Goal: Use online tool/utility: Utilize a website feature to perform a specific function

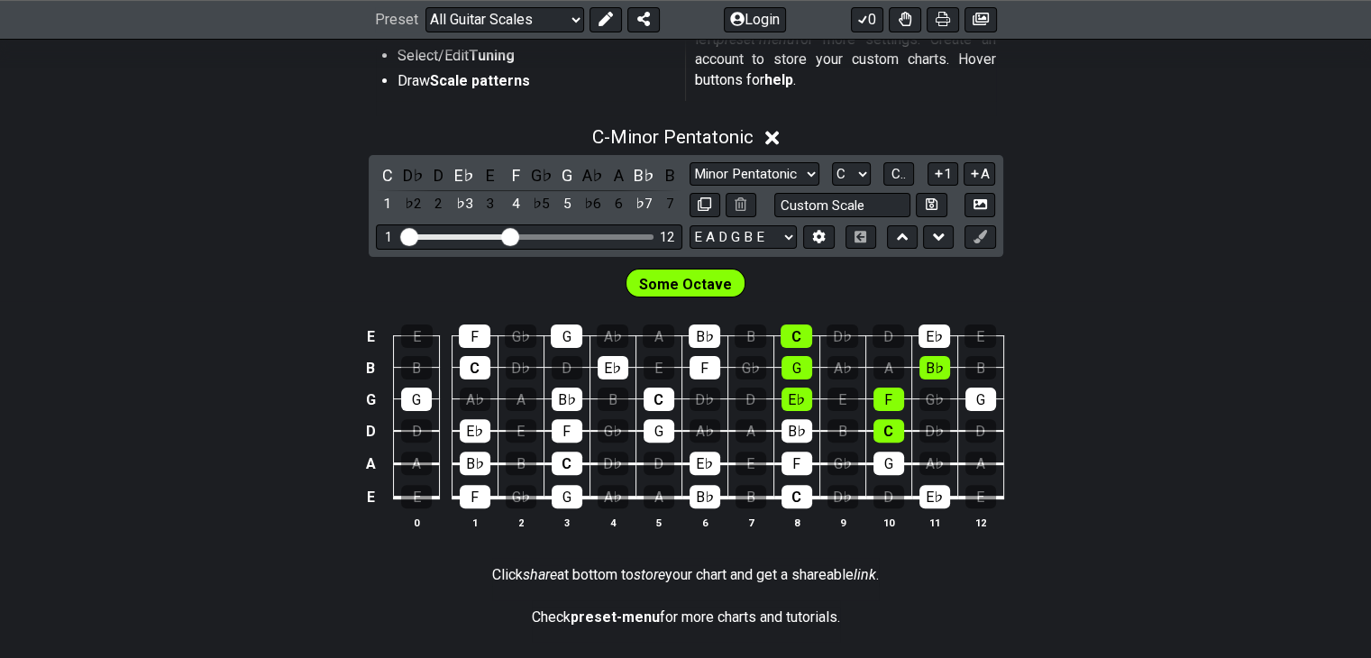
scroll to position [451, 0]
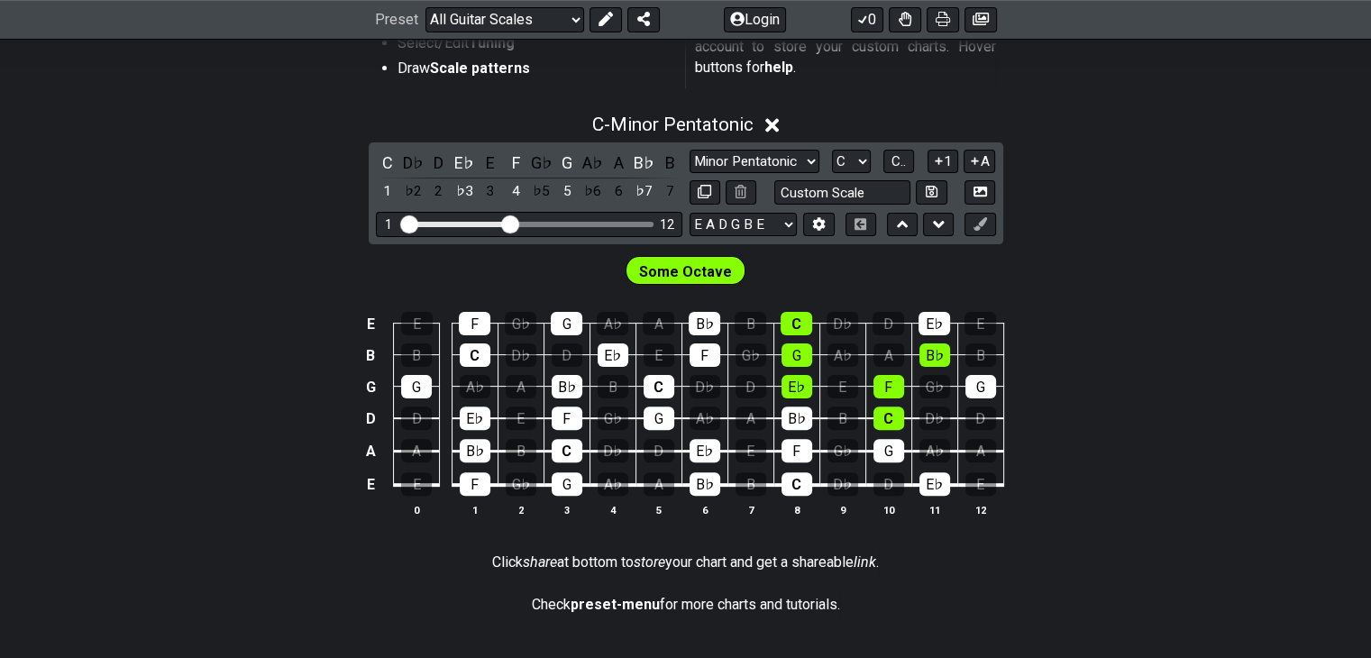
click at [692, 261] on span "Some Octave" at bounding box center [685, 272] width 93 height 26
click at [765, 224] on select "E A D G B E E A D G B E E A D G B E B E A D F♯ B A D G C E A D A D G B E E♭ A♭ …" at bounding box center [743, 225] width 107 height 24
drag, startPoint x: 509, startPoint y: 215, endPoint x: 554, endPoint y: 216, distance: 46.0
click at [554, 223] on input "Visible fret range" at bounding box center [529, 223] width 256 height 0
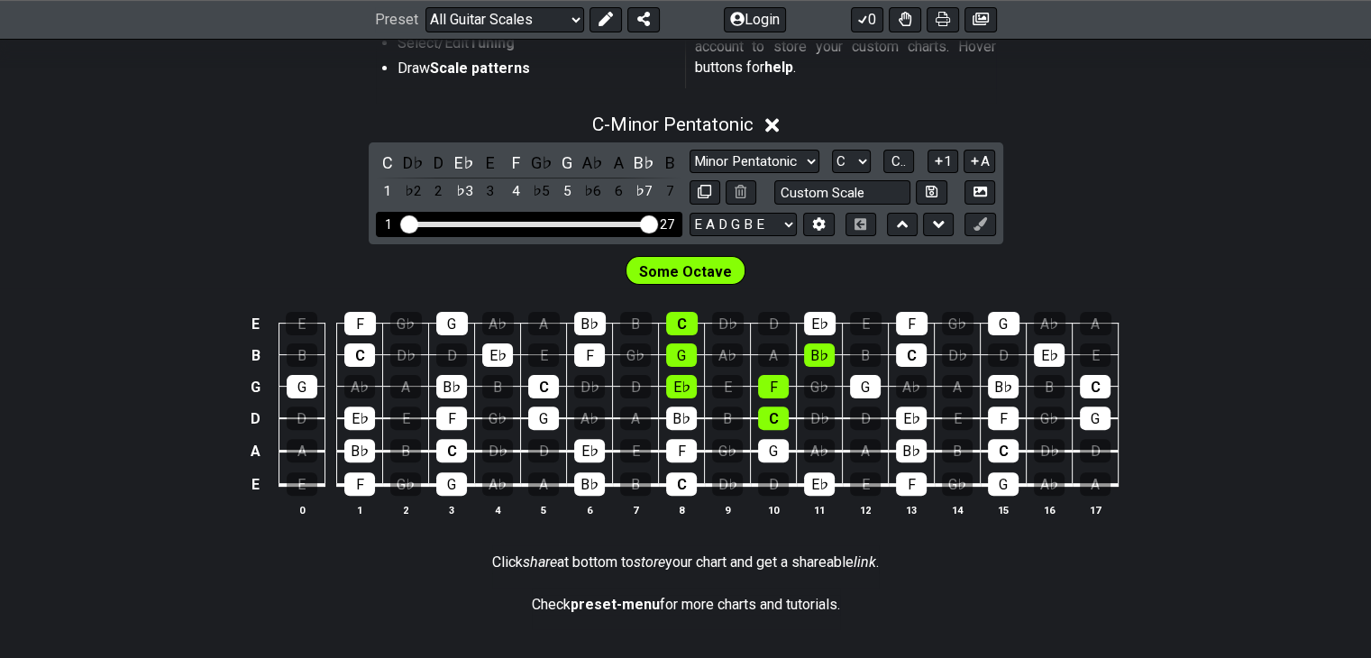
drag, startPoint x: 554, startPoint y: 217, endPoint x: 782, endPoint y: 226, distance: 228.3
click at [657, 223] on input "Visible fret range" at bounding box center [529, 223] width 256 height 0
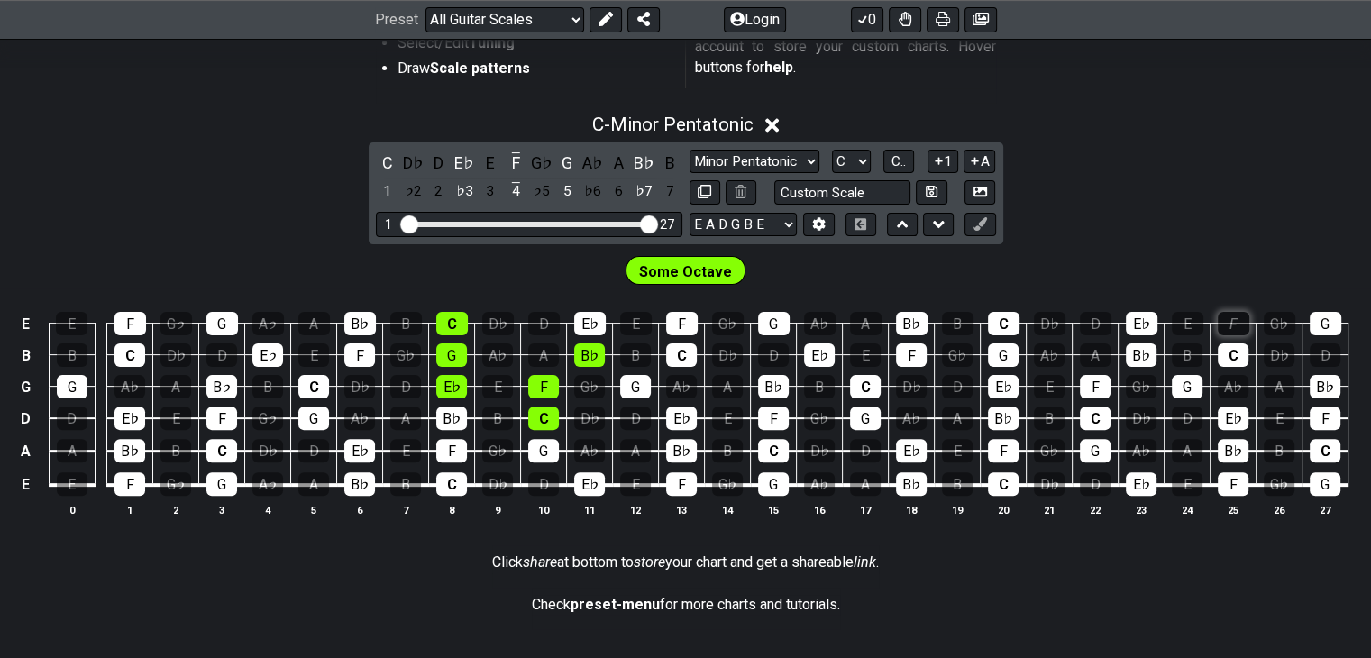
click at [1231, 316] on div "F" at bounding box center [1234, 323] width 32 height 23
click at [1243, 315] on div "F" at bounding box center [1234, 323] width 32 height 23
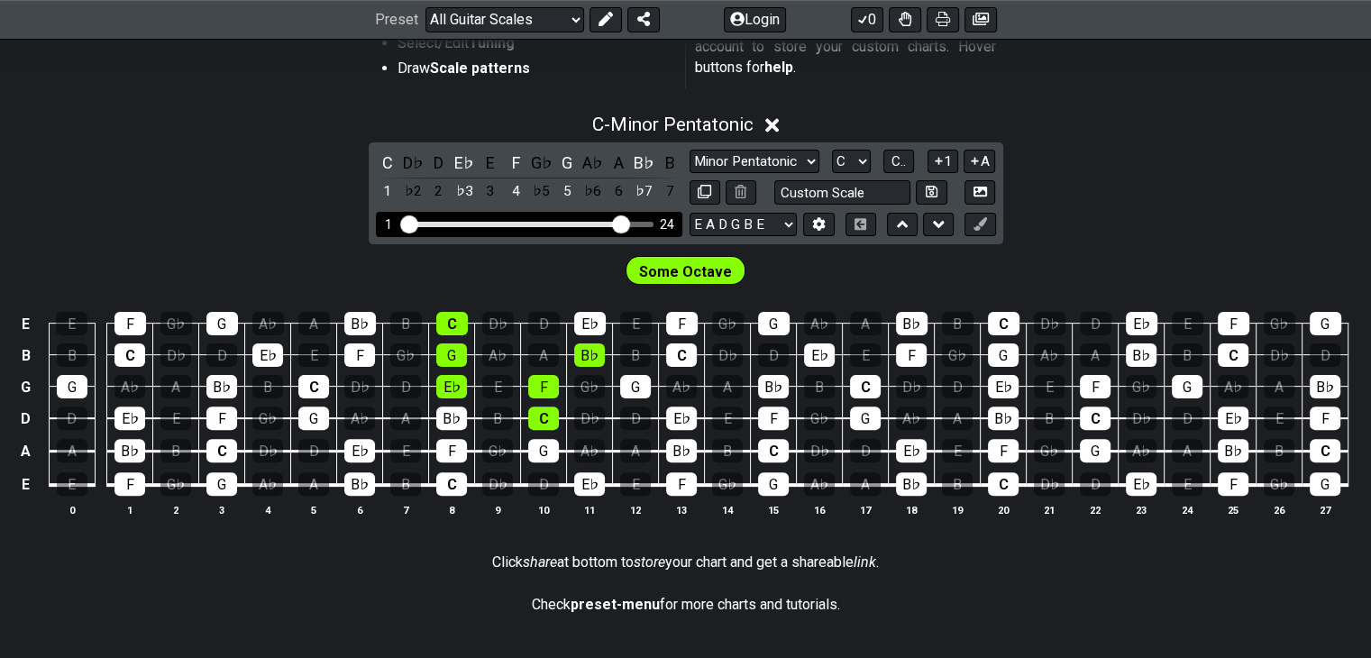
drag, startPoint x: 649, startPoint y: 225, endPoint x: 618, endPoint y: 224, distance: 31.6
click at [618, 223] on input "Visible fret range" at bounding box center [529, 223] width 256 height 0
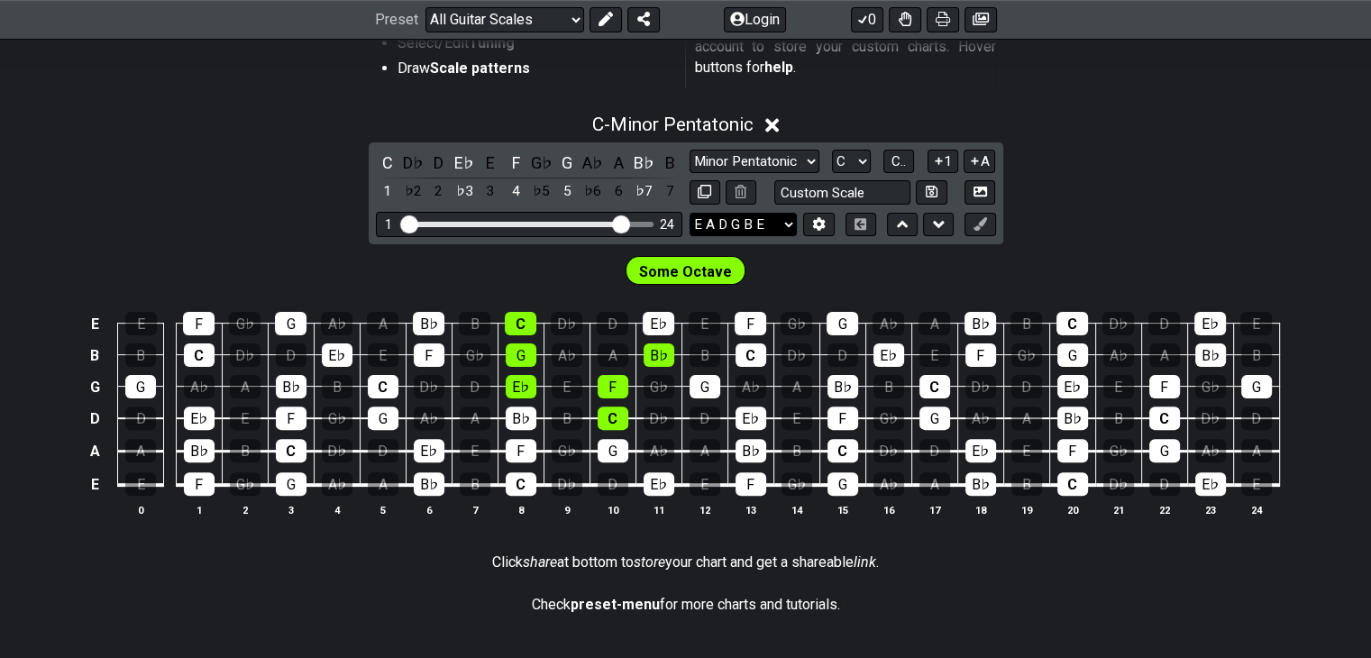
click at [772, 215] on select "E A D G B E E A D G B E E A D G B E B E A D F♯ B A D G C E A D A D G B E E♭ A♭ …" at bounding box center [743, 225] width 107 height 24
select select "D G C F A D"
click at [690, 213] on select "E A D G B E E A D G B E E A D G B E B E A D F♯ B A D G C E A D A D G B E E♭ A♭ …" at bounding box center [743, 225] width 107 height 24
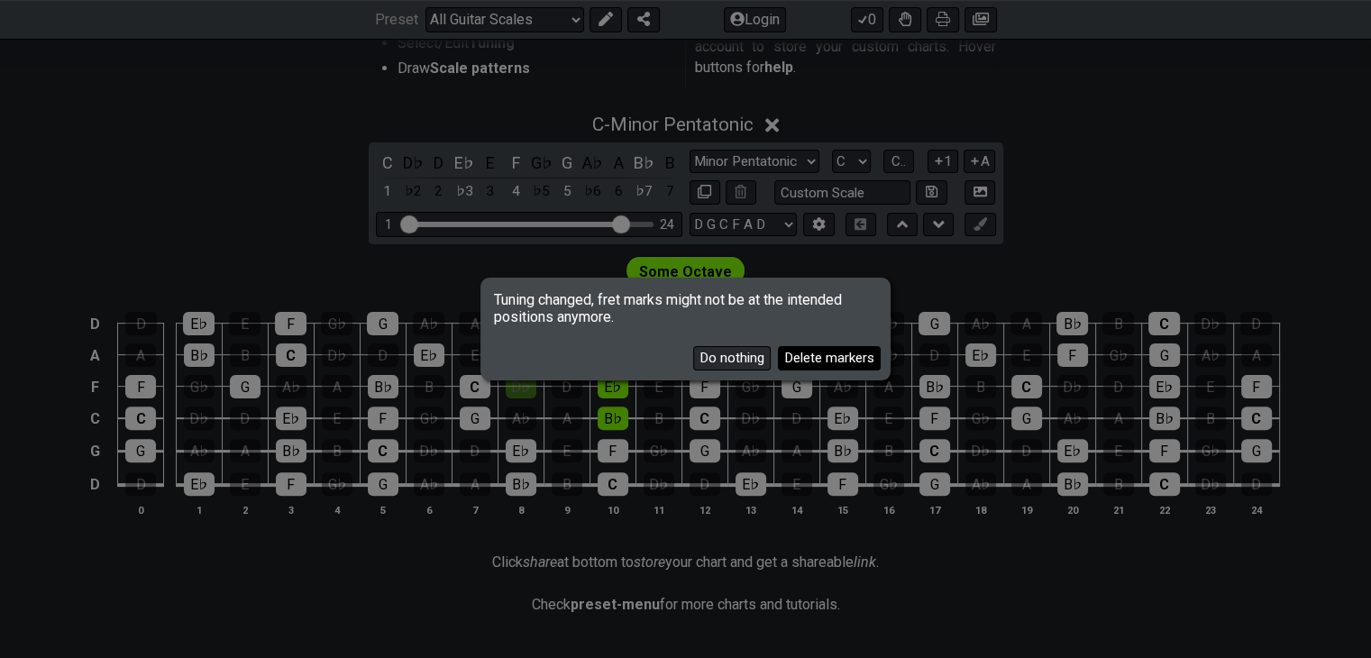
click at [792, 359] on button "Delete markers" at bounding box center [829, 358] width 103 height 24
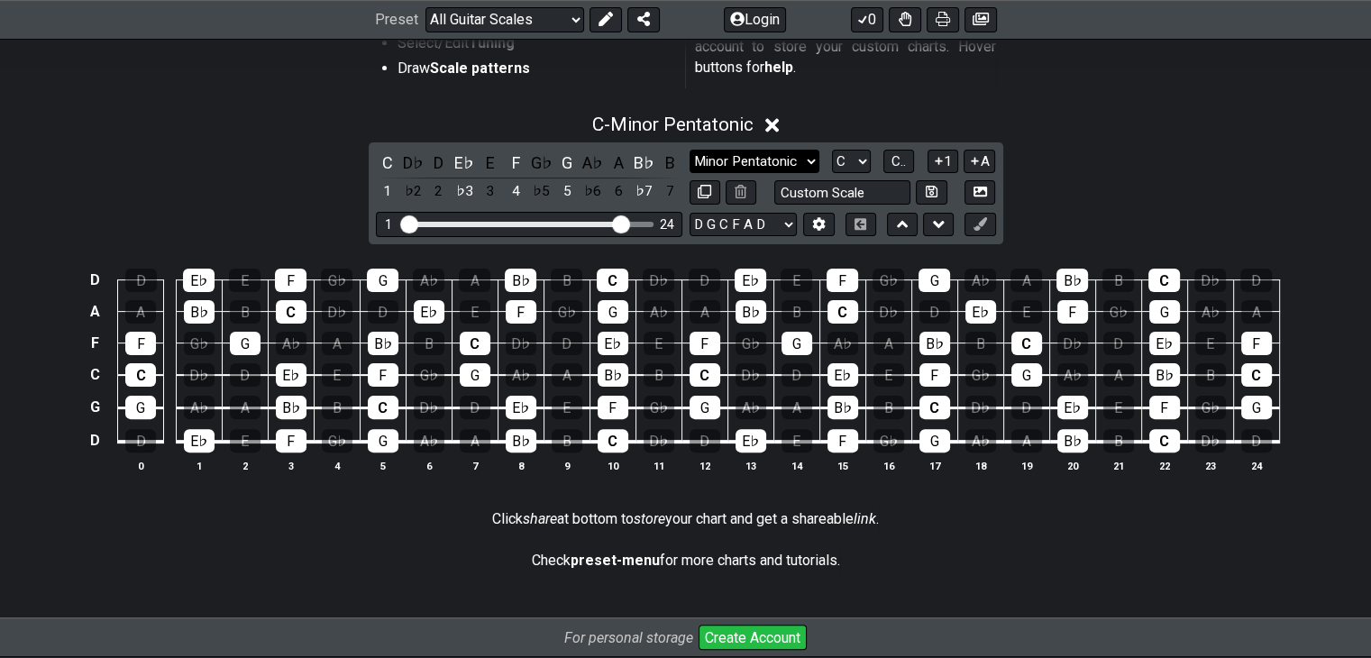
click at [781, 150] on select "Minor Pentatonic Root Minor Pentatonic Major Pentatonic Minor Blues Major Blues…" at bounding box center [755, 162] width 130 height 24
drag, startPoint x: 781, startPoint y: 149, endPoint x: 750, endPoint y: 135, distance: 33.5
click at [781, 150] on select "Minor Pentatonic Root Minor Pentatonic Major Pentatonic Minor Blues Major Blues…" at bounding box center [755, 162] width 130 height 24
click at [579, 125] on div "C - Minor Pentatonic" at bounding box center [685, 119] width 1371 height 33
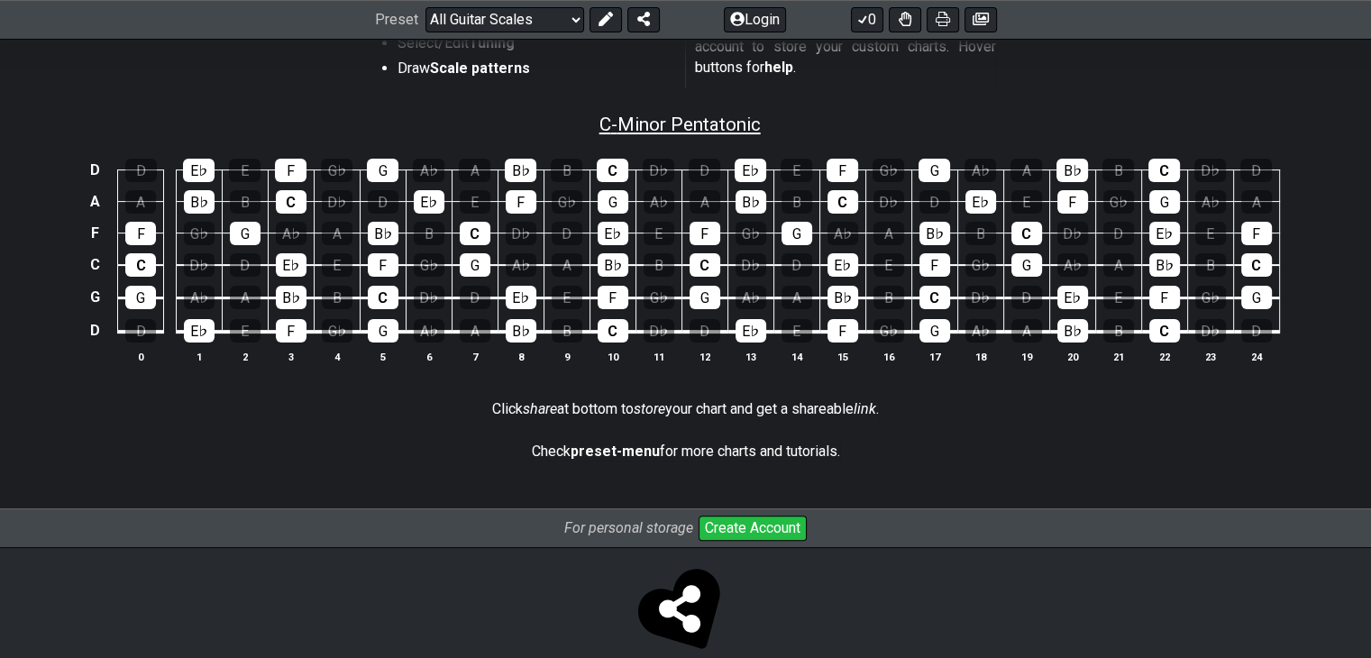
click at [600, 129] on span "C - Minor Pentatonic" at bounding box center [680, 125] width 161 height 22
select select "C"
select select "D G C F A D"
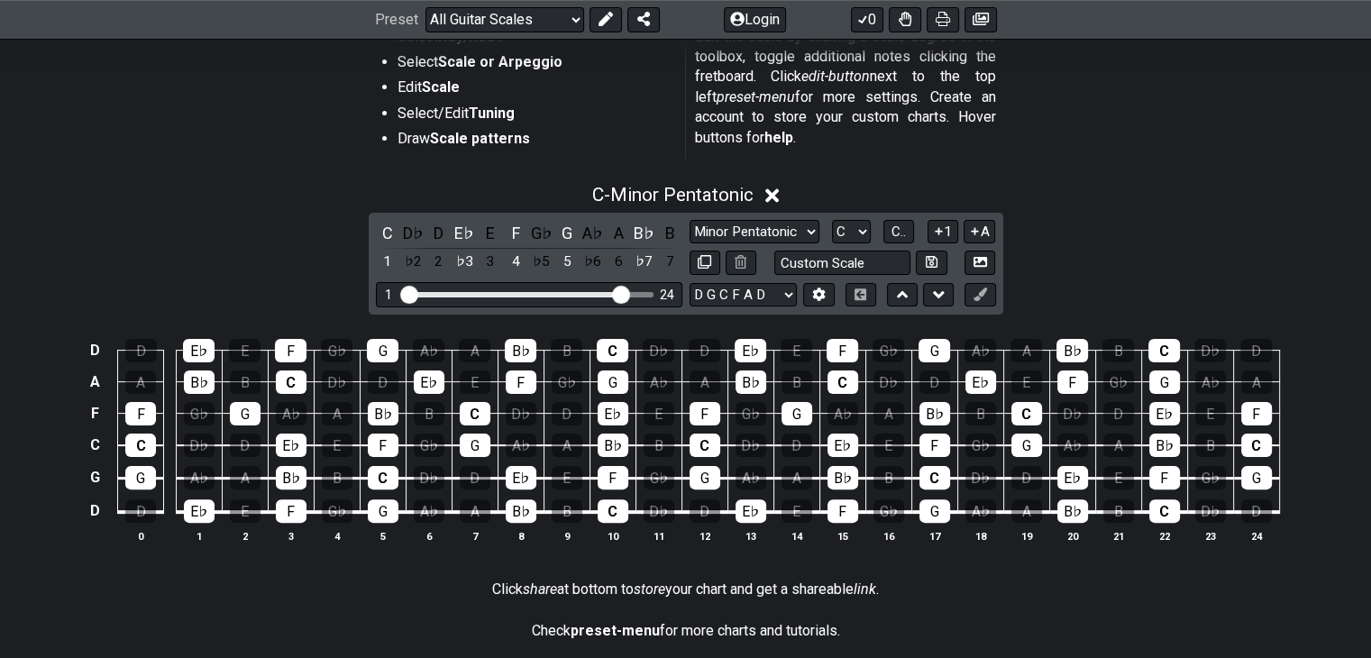
scroll to position [270, 0]
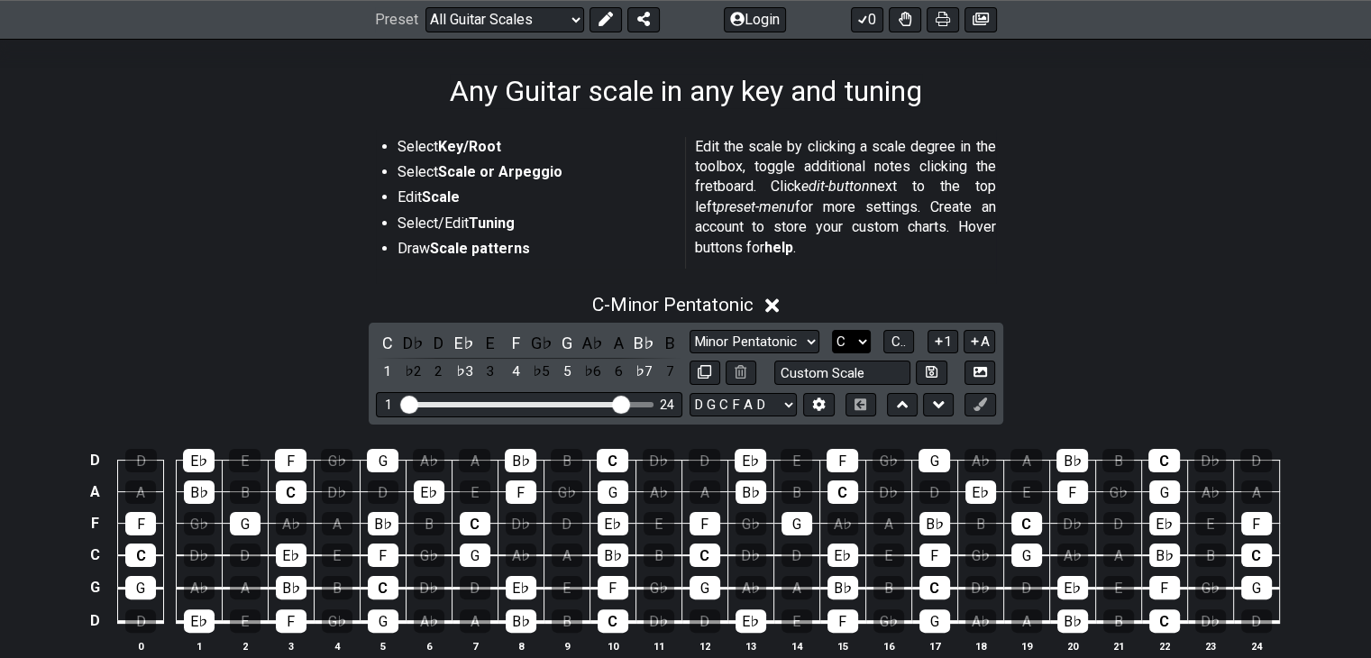
click at [851, 331] on select "A♭ A A♯ B♭ B C C♯ D♭ D D♯ E♭ E F F♯ G♭ G G♯" at bounding box center [851, 342] width 39 height 24
click at [691, 330] on select "Minor Pentatonic Root Minor Pentatonic Major Pentatonic Minor Blues Major Blues…" at bounding box center [755, 342] width 130 height 24
click at [855, 339] on select "A♭ A A♯ B♭ B C C♯ D♭ D D♯ E♭ E F F♯ G♭ G G♯" at bounding box center [851, 342] width 39 height 24
select select "D"
click at [832, 330] on select "A♭ A A♯ B♭ B C C♯ D♭ D D♯ E♭ E F F♯ G♭ G G♯" at bounding box center [851, 342] width 39 height 24
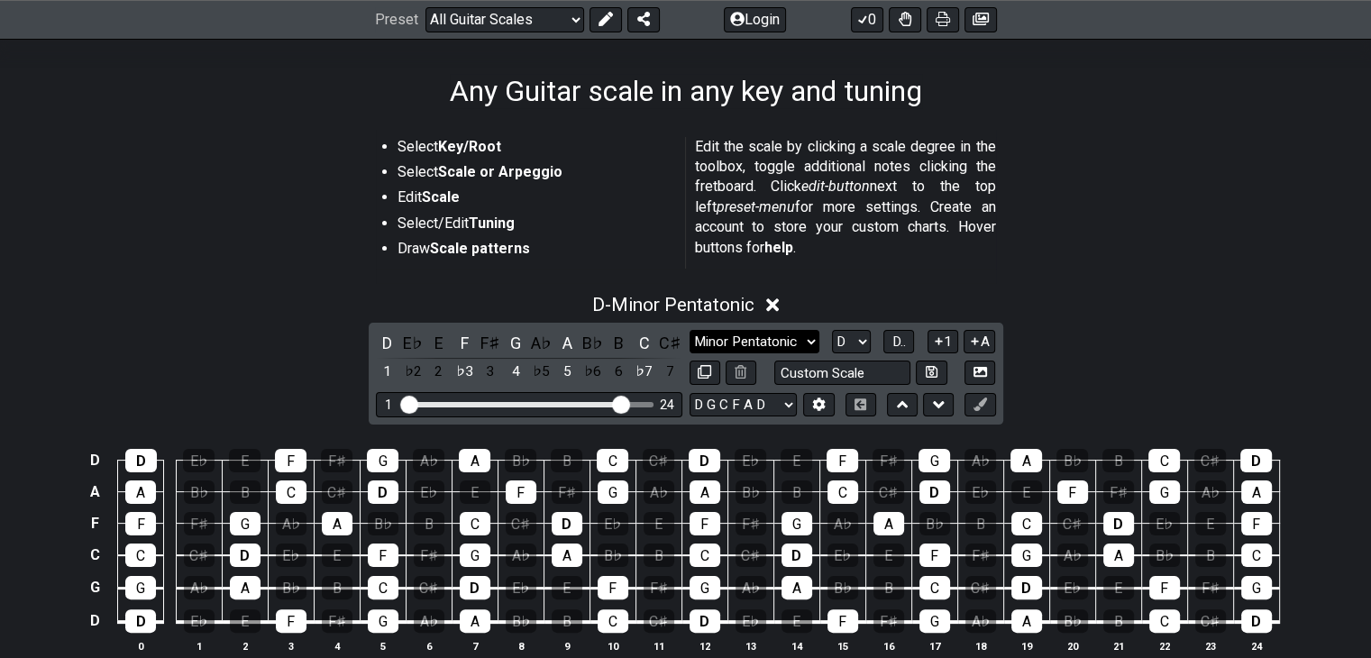
click at [783, 340] on select "Minor Pentatonic Root Minor Pentatonic Major Pentatonic Minor Blues Major Blues…" at bounding box center [755, 342] width 130 height 24
select select "Minor / Aeolian"
click at [690, 330] on select "Minor Pentatonic Root Minor Pentatonic Major Pentatonic Minor Blues Major Blues…" at bounding box center [755, 342] width 130 height 24
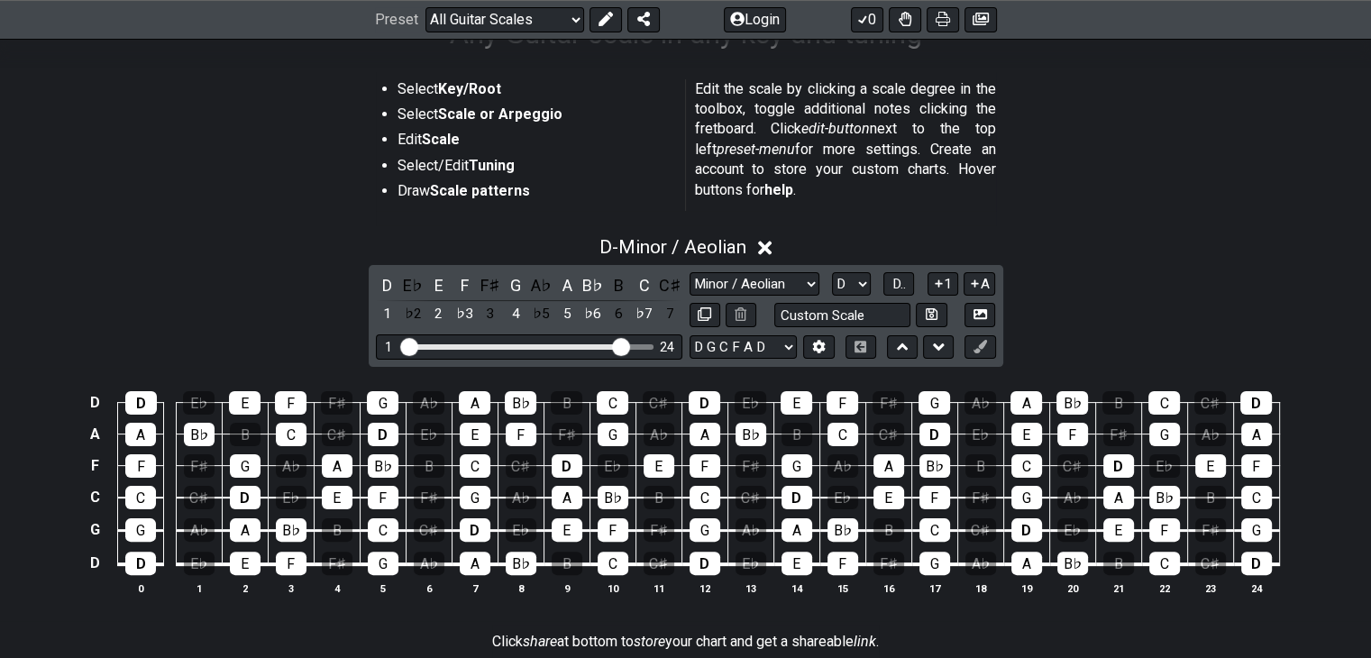
scroll to position [361, 0]
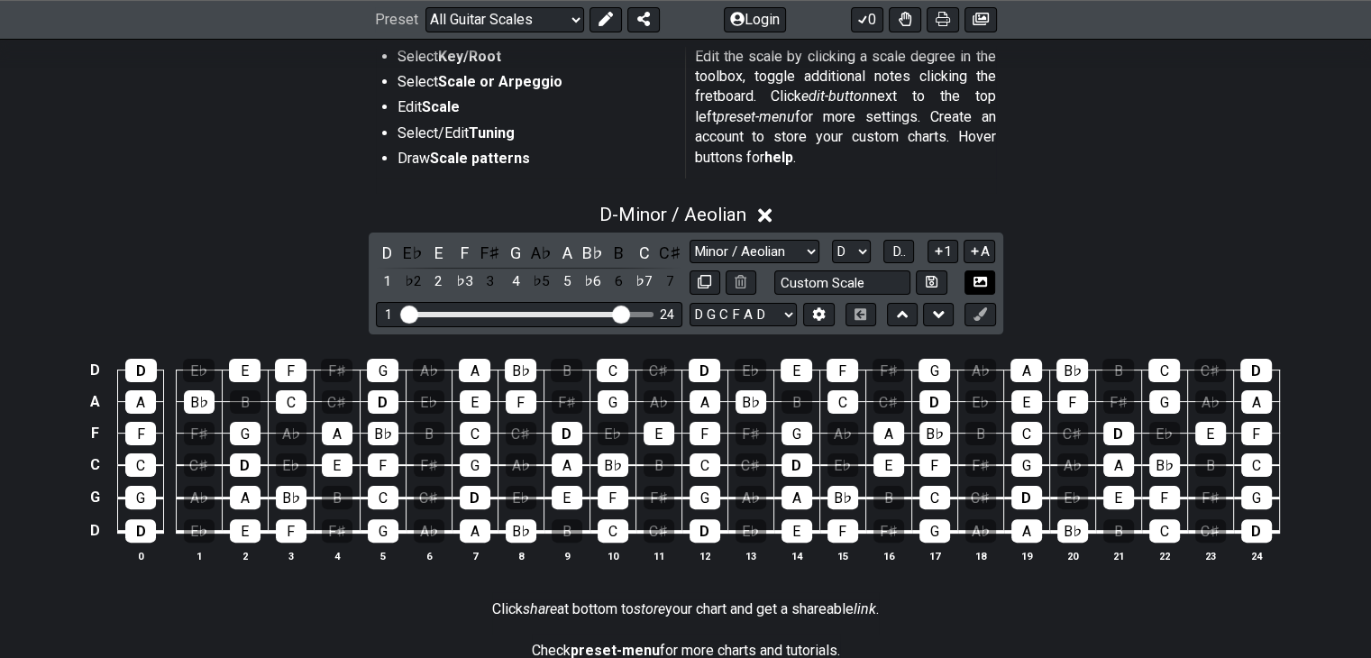
click at [980, 275] on icon at bounding box center [981, 282] width 14 height 14
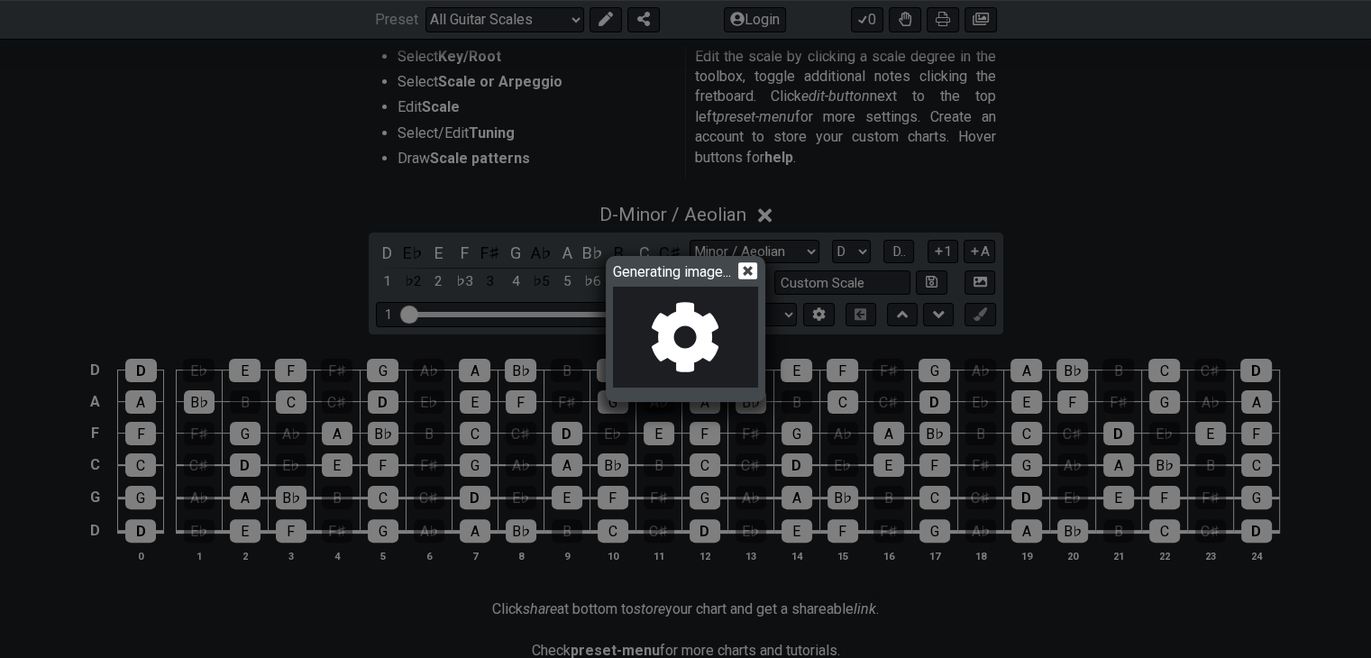
click at [757, 271] on icon at bounding box center [747, 270] width 19 height 17
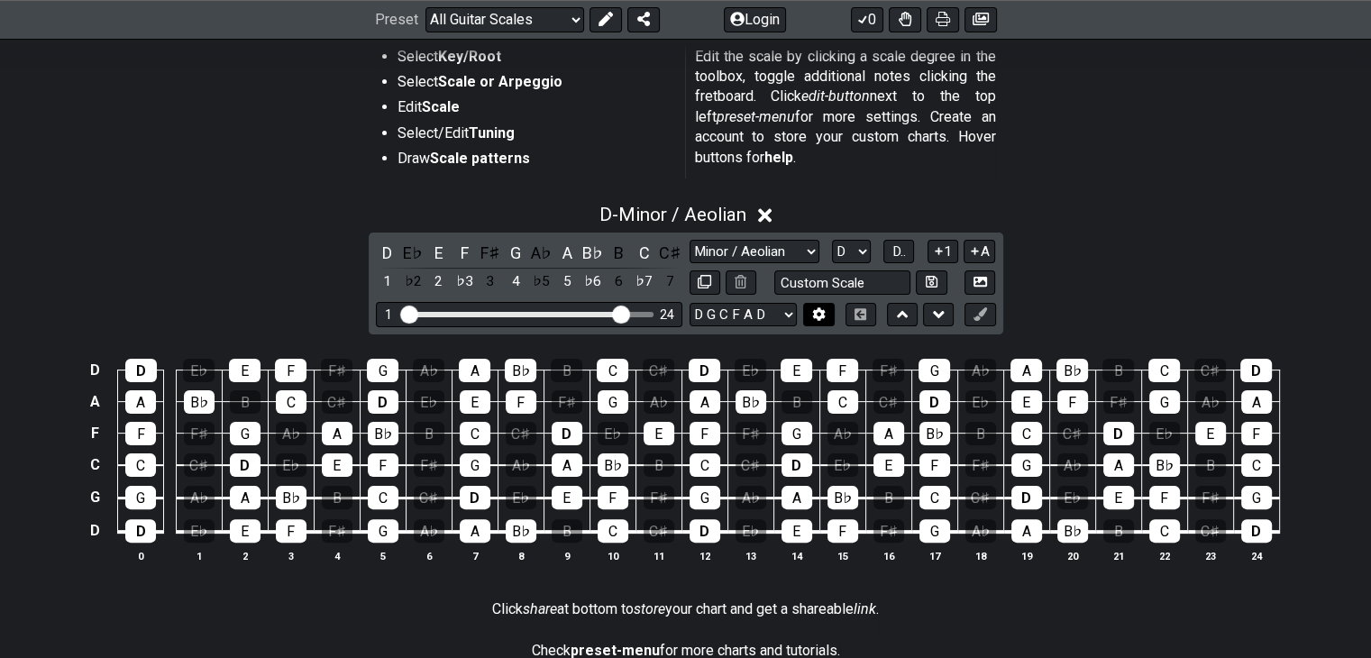
click at [804, 317] on button at bounding box center [818, 315] width 31 height 24
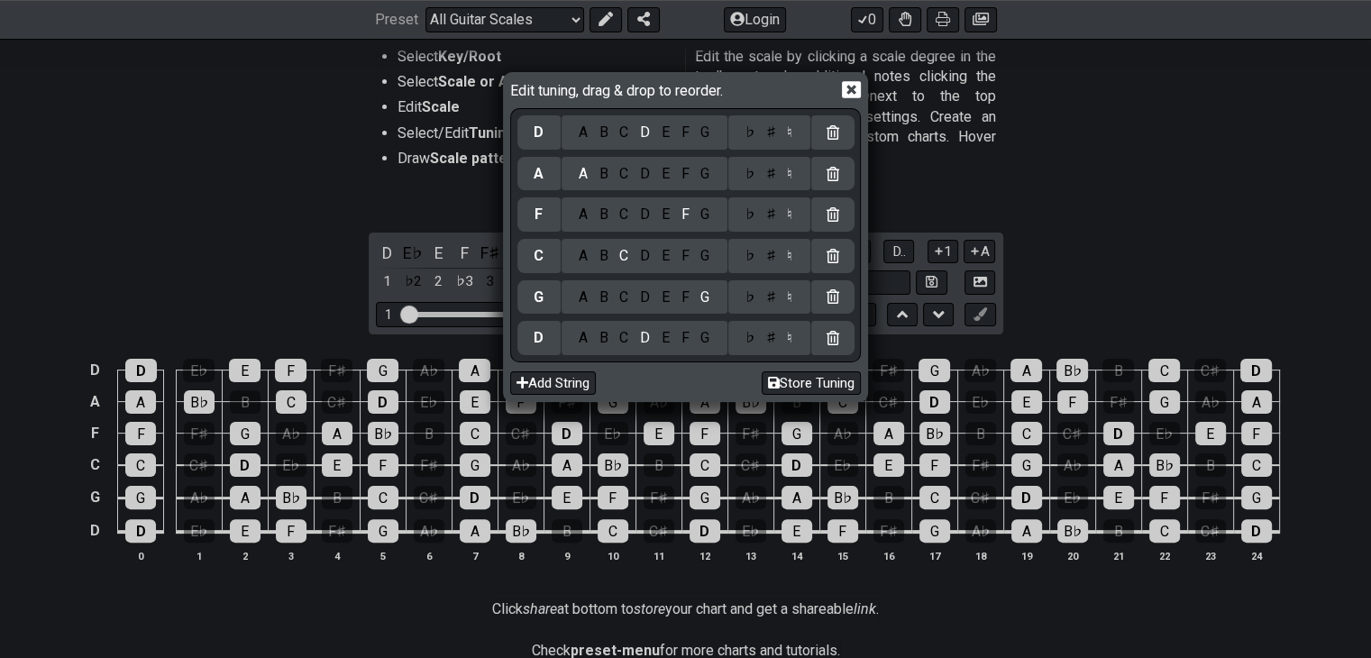
click at [846, 93] on icon at bounding box center [851, 89] width 19 height 17
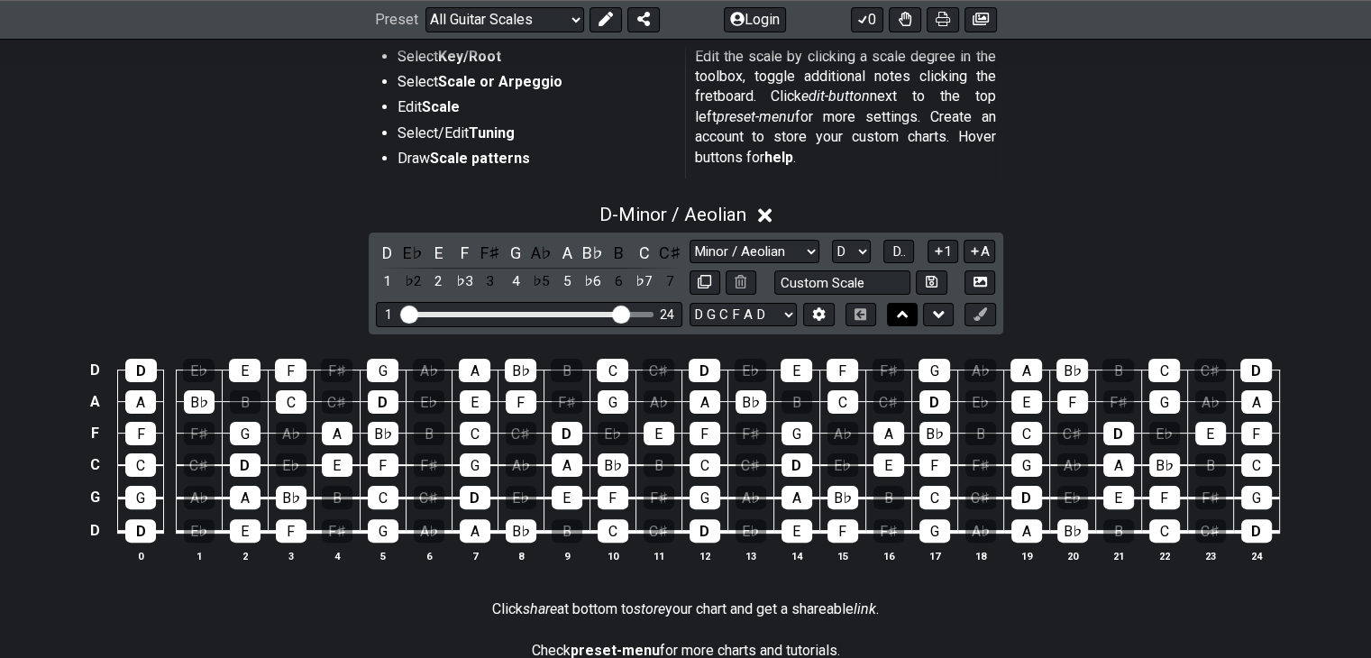
click at [915, 310] on button at bounding box center [902, 315] width 31 height 24
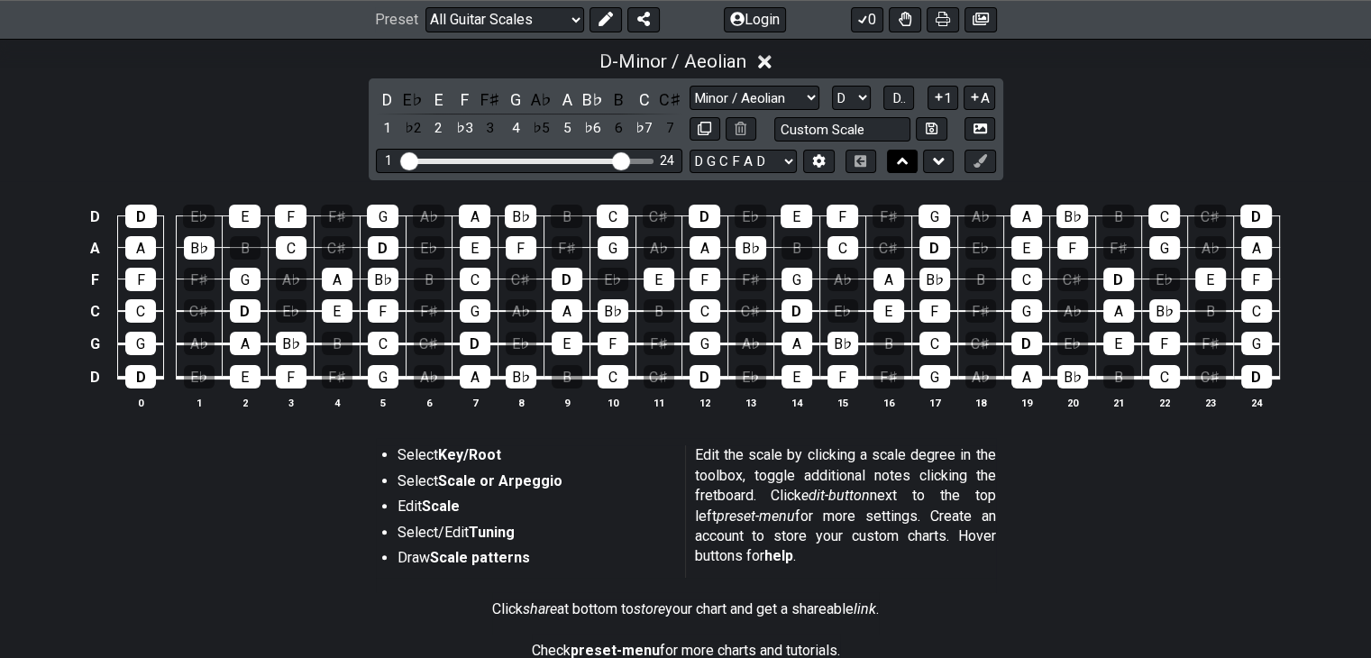
click at [897, 160] on icon at bounding box center [903, 161] width 12 height 18
click at [928, 167] on button at bounding box center [938, 162] width 31 height 24
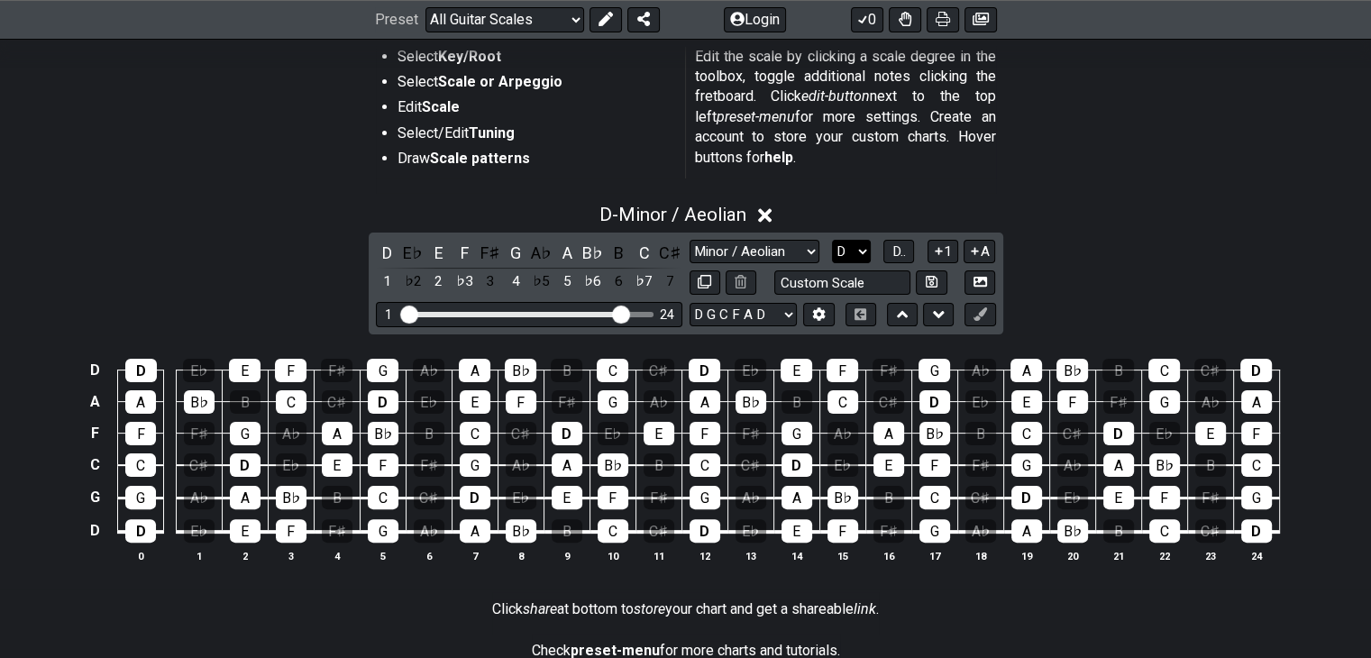
click at [841, 254] on select "A♭ A A♯ B♭ B C C♯ D♭ D D♯ E♭ E F F♯ G♭ G G♯" at bounding box center [851, 252] width 39 height 24
click at [893, 254] on span "D.." at bounding box center [900, 251] width 14 height 16
click at [892, 254] on span "1..7" at bounding box center [899, 251] width 22 height 16
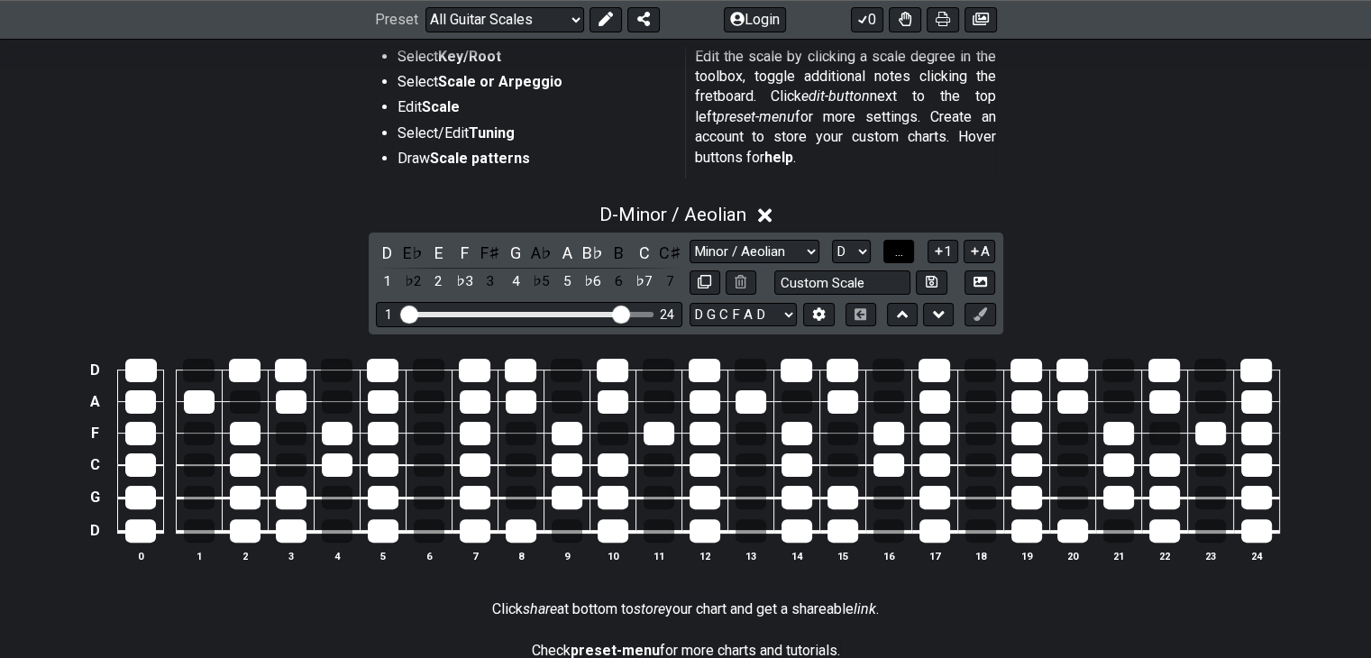
click at [892, 254] on button "..." at bounding box center [899, 252] width 31 height 24
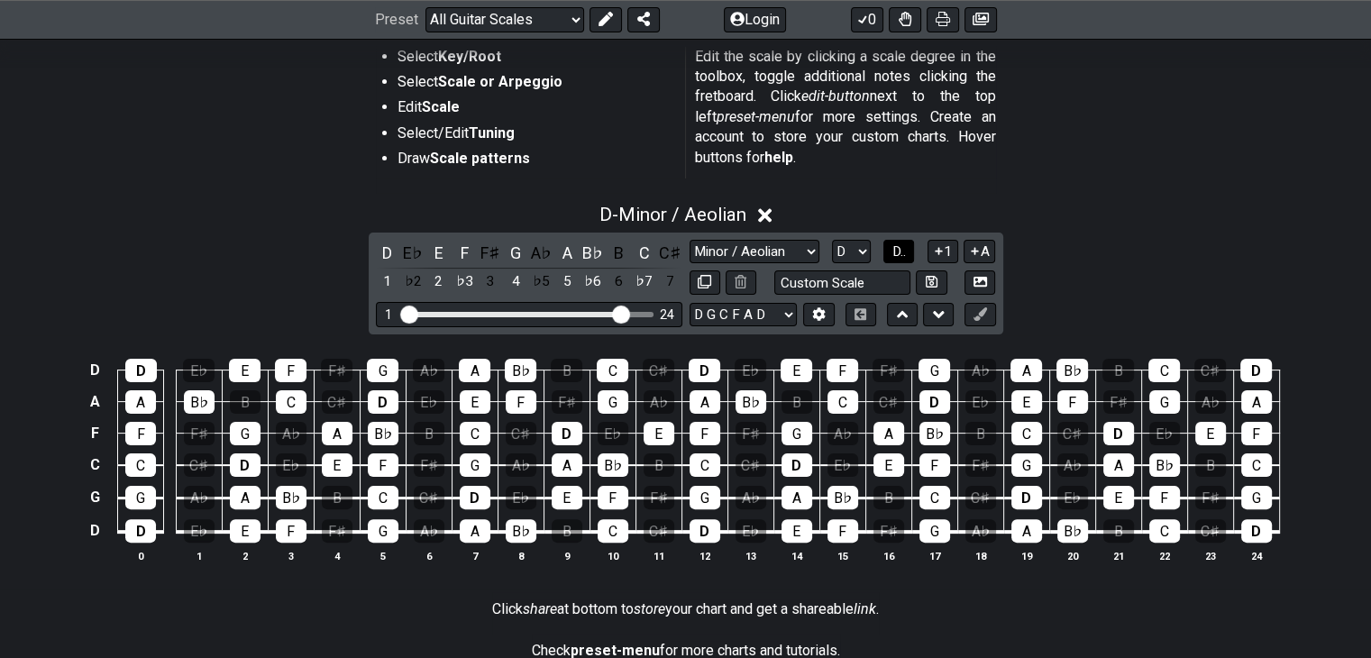
click at [893, 254] on span "D.." at bounding box center [900, 251] width 14 height 16
click at [892, 254] on span "1..7" at bounding box center [899, 251] width 22 height 16
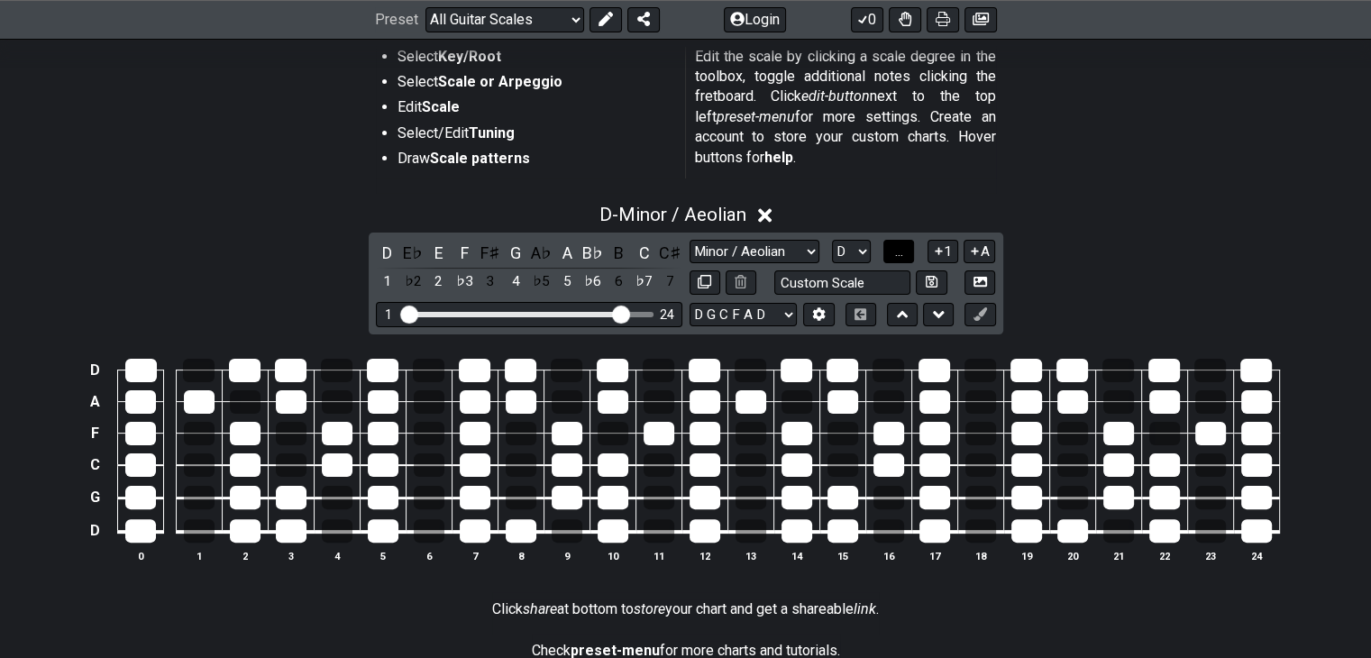
click at [892, 254] on button "..." at bounding box center [899, 252] width 31 height 24
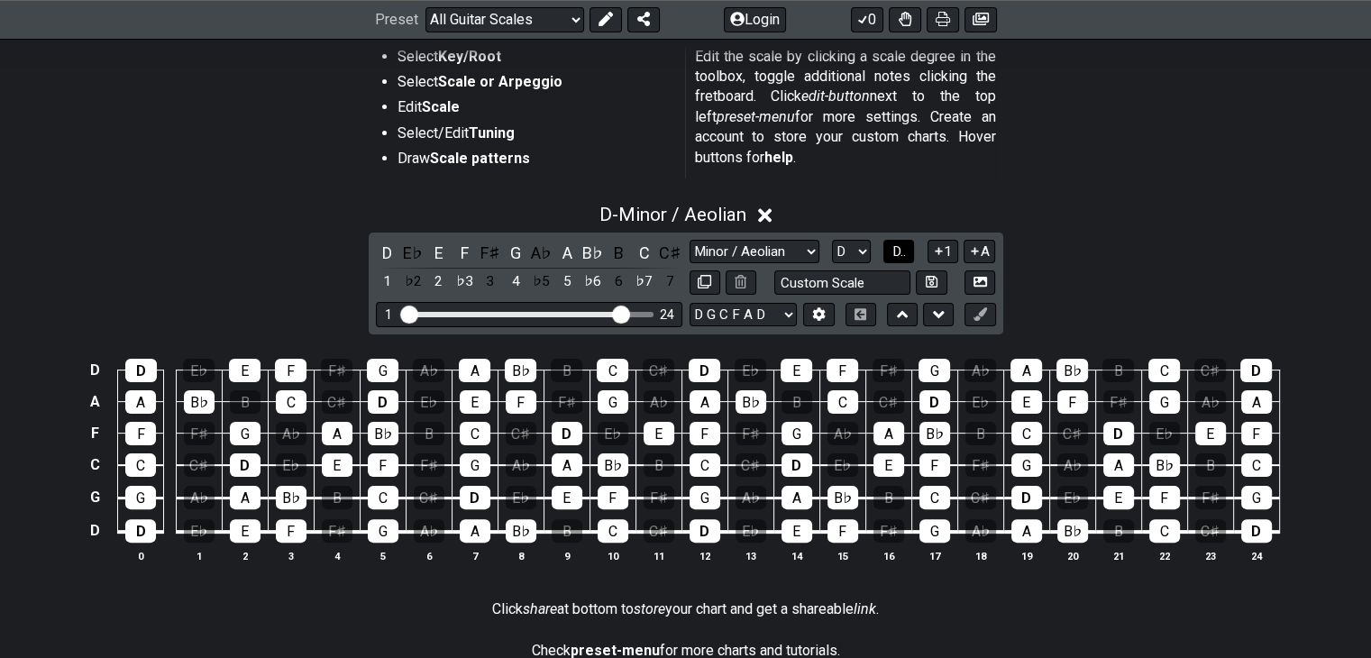
click at [893, 254] on span "D.." at bounding box center [900, 251] width 14 height 16
click at [892, 254] on span "1..7" at bounding box center [899, 251] width 22 height 16
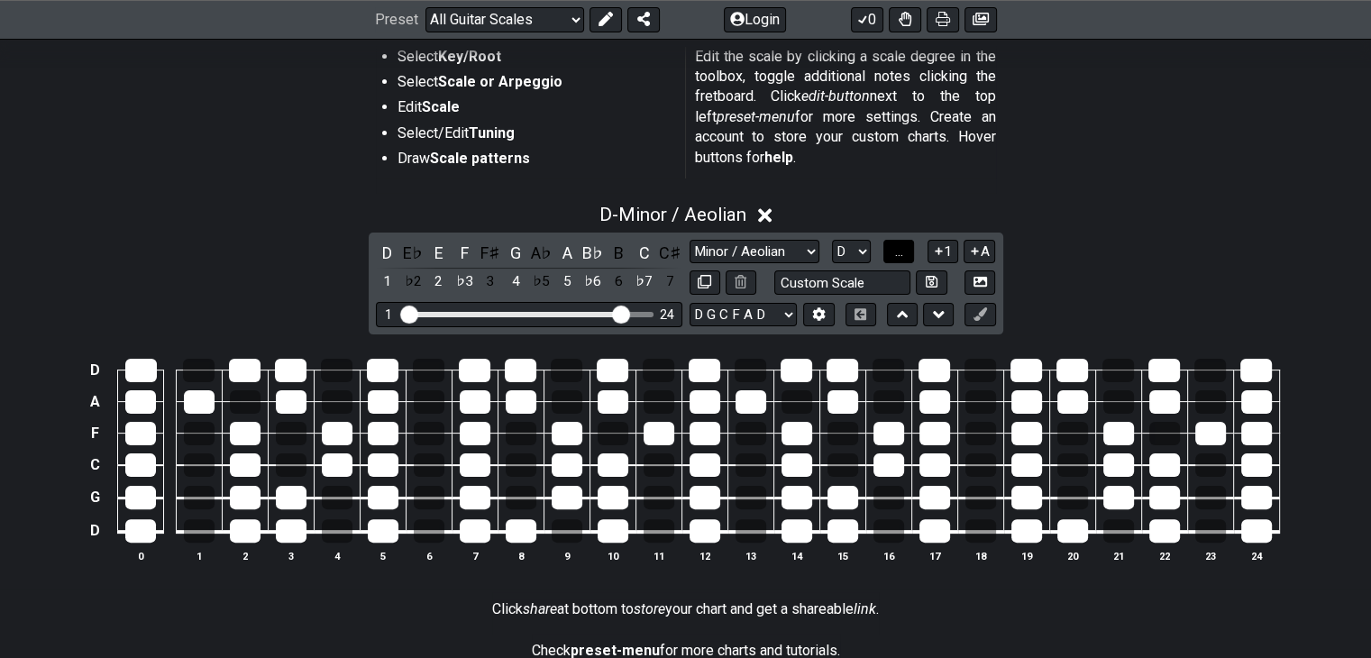
click at [893, 254] on button "..." at bounding box center [899, 252] width 31 height 24
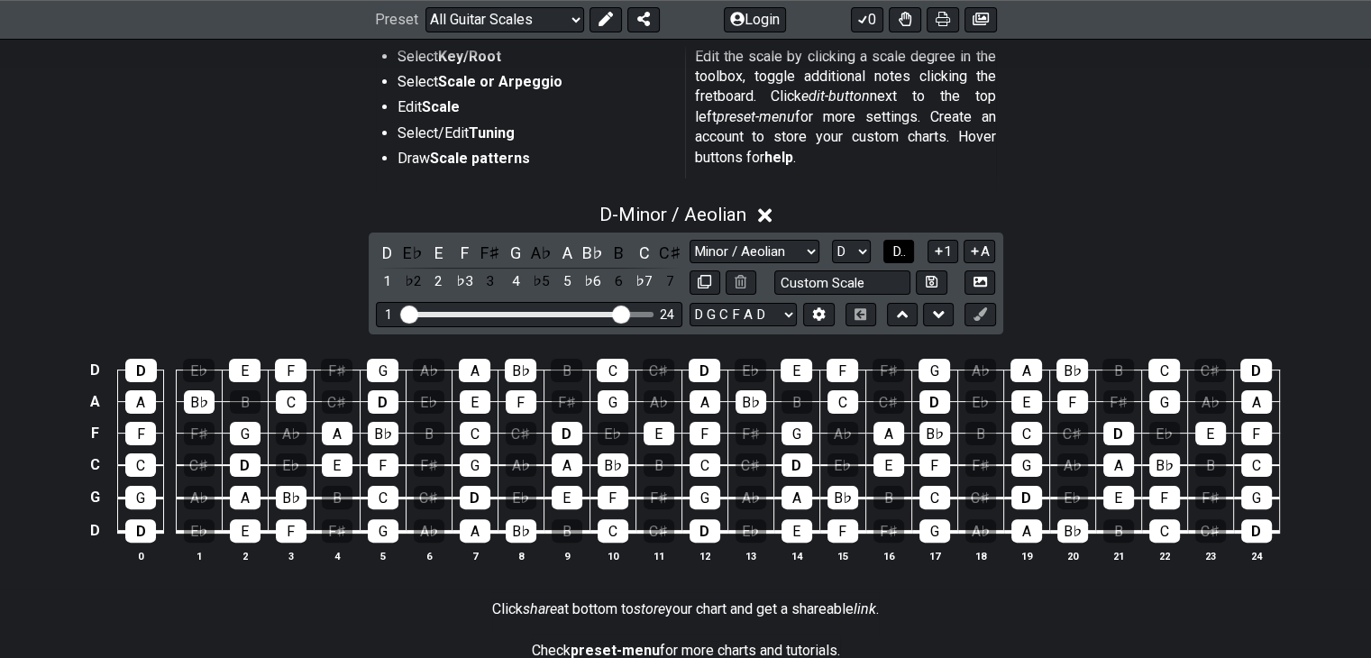
click at [893, 254] on span "D.." at bounding box center [900, 251] width 14 height 16
click at [893, 255] on span "1..7" at bounding box center [899, 251] width 22 height 16
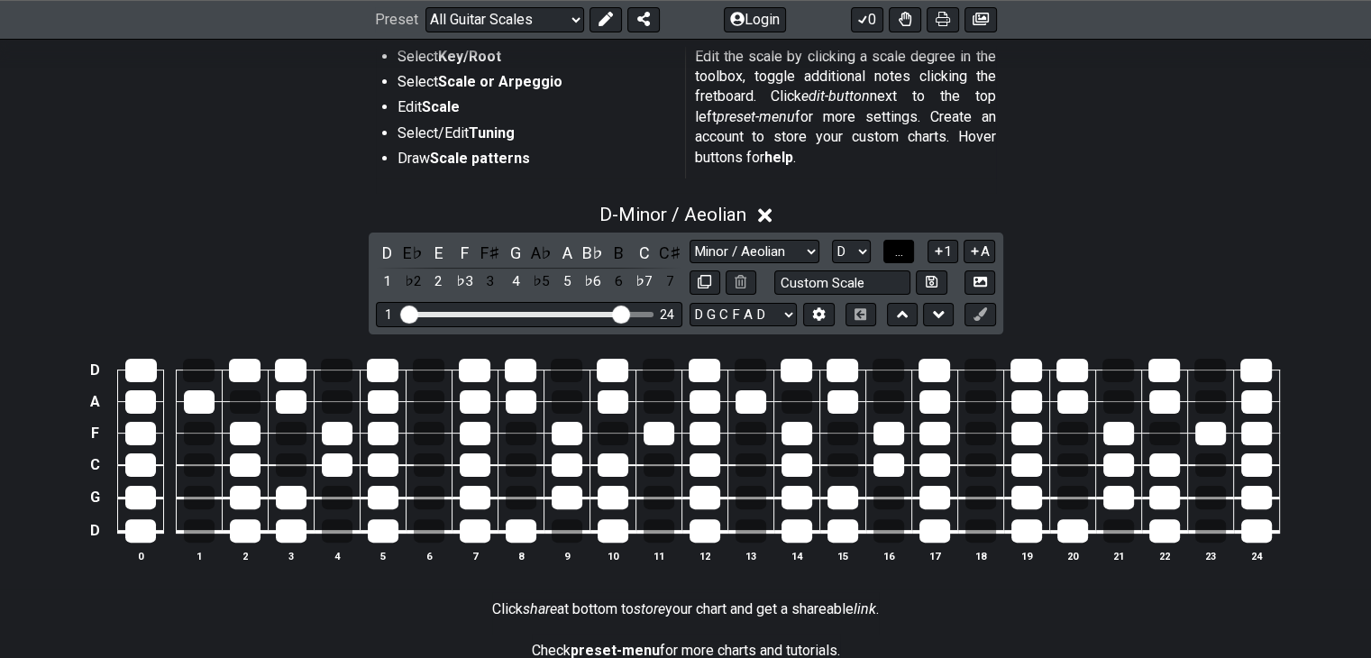
click at [895, 255] on span "..." at bounding box center [899, 251] width 8 height 16
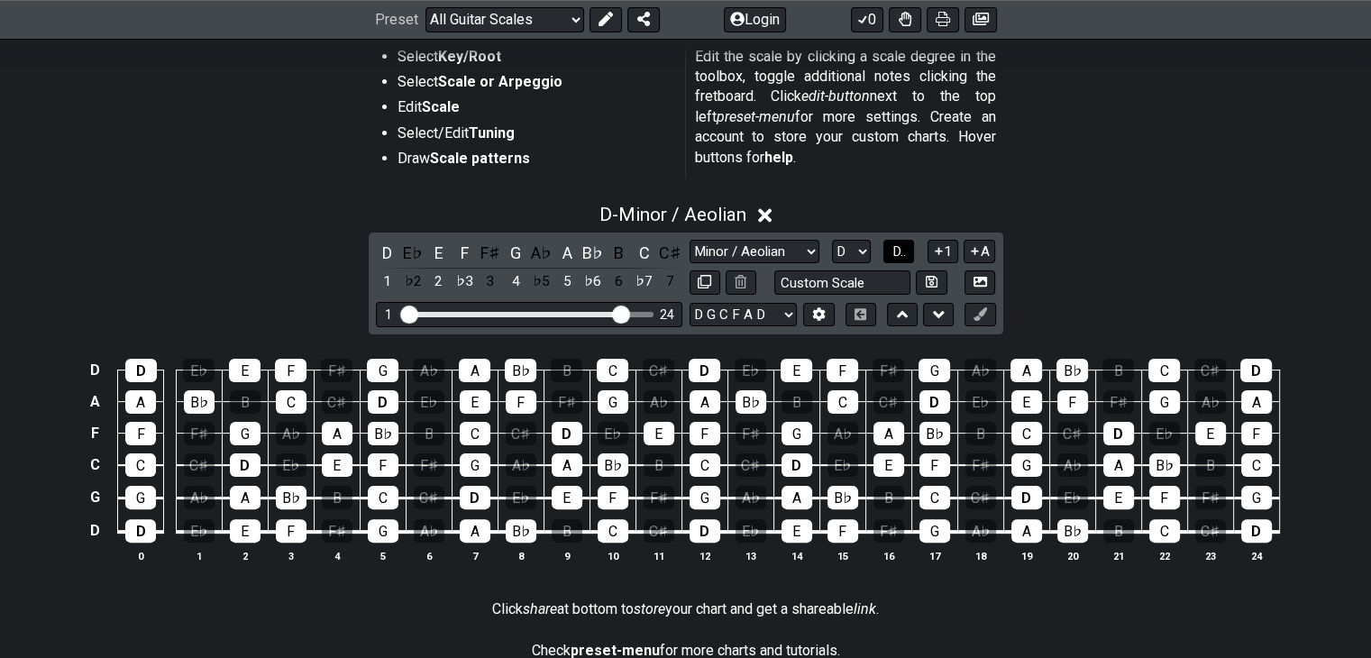
click at [893, 255] on span "D.." at bounding box center [900, 251] width 14 height 16
click at [893, 256] on span "1..7" at bounding box center [899, 251] width 22 height 16
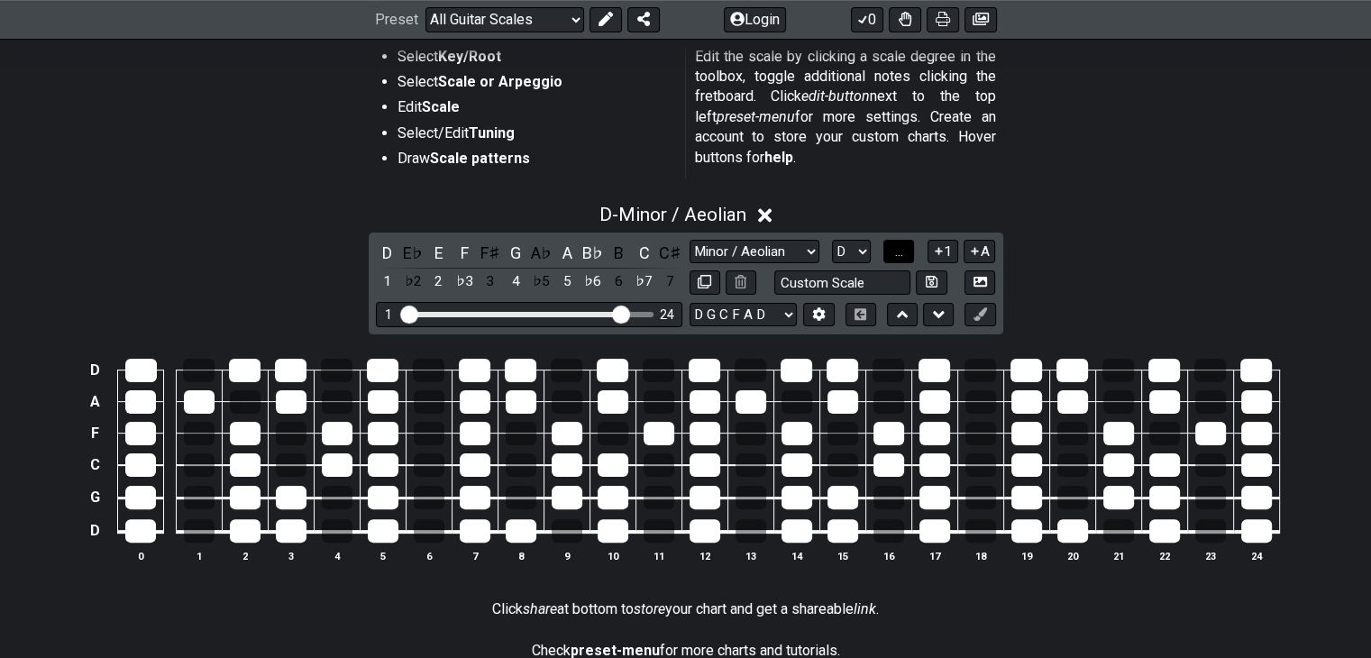
click at [895, 256] on span "..." at bounding box center [899, 251] width 8 height 16
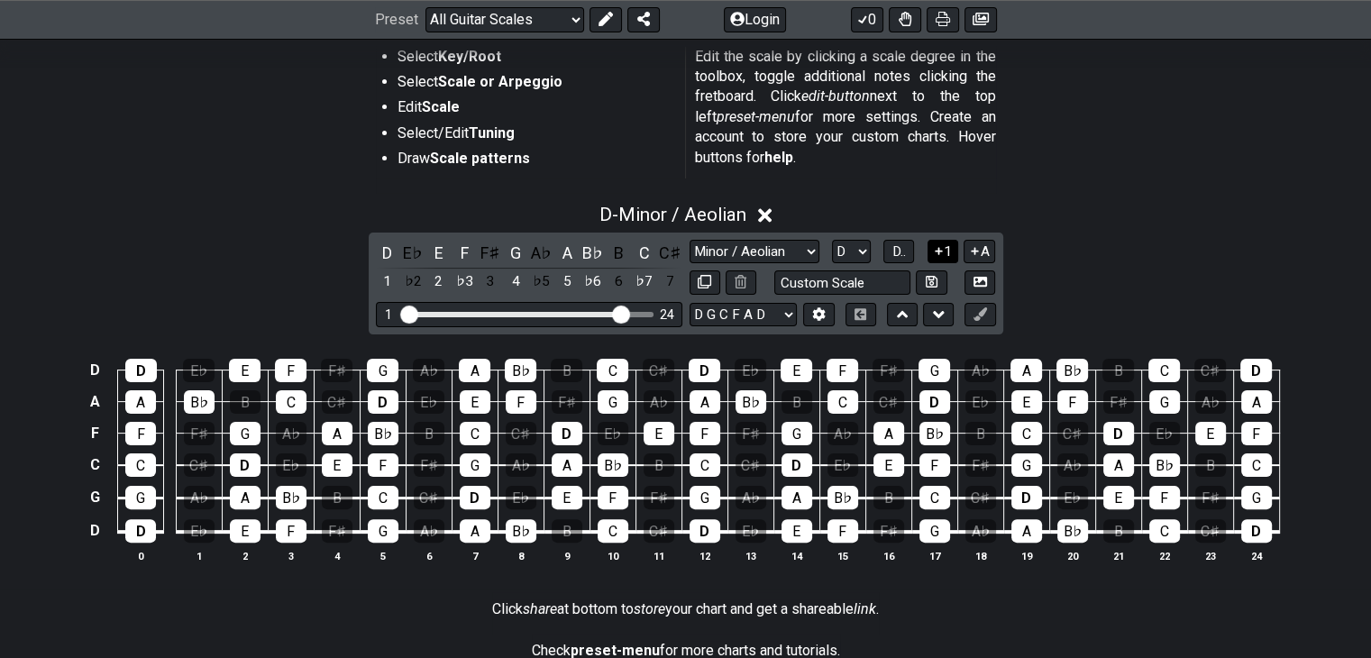
click at [949, 257] on button "1" at bounding box center [943, 252] width 31 height 24
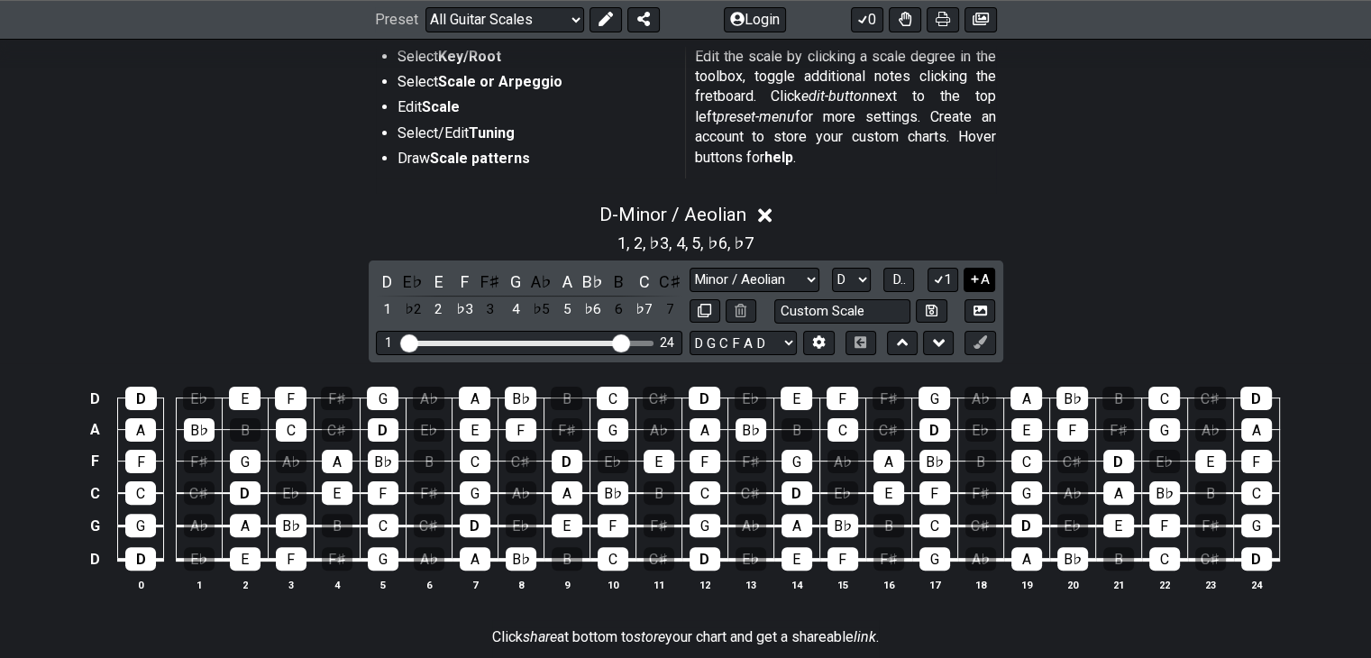
click at [979, 278] on icon at bounding box center [975, 279] width 17 height 14
click at [942, 271] on button "1" at bounding box center [943, 280] width 31 height 24
click at [987, 275] on button "A" at bounding box center [980, 280] width 32 height 24
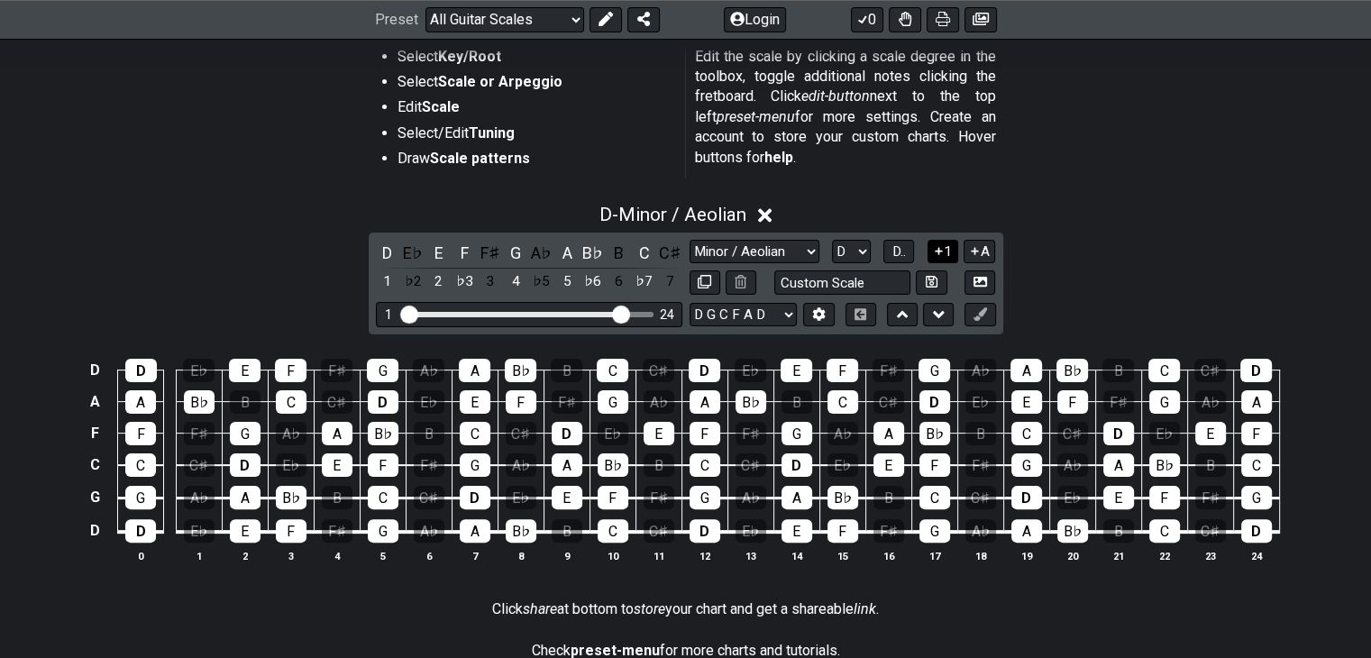
click at [945, 261] on button "1" at bounding box center [943, 252] width 31 height 24
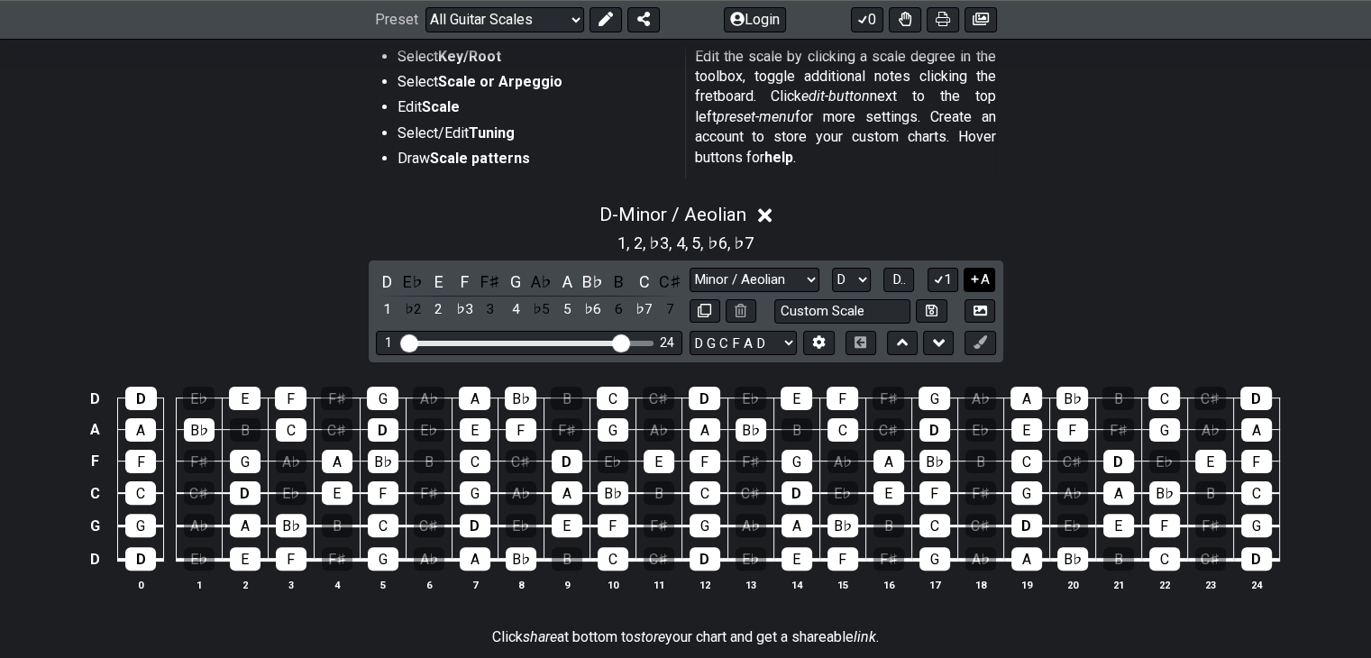
click at [969, 273] on icon at bounding box center [975, 279] width 17 height 14
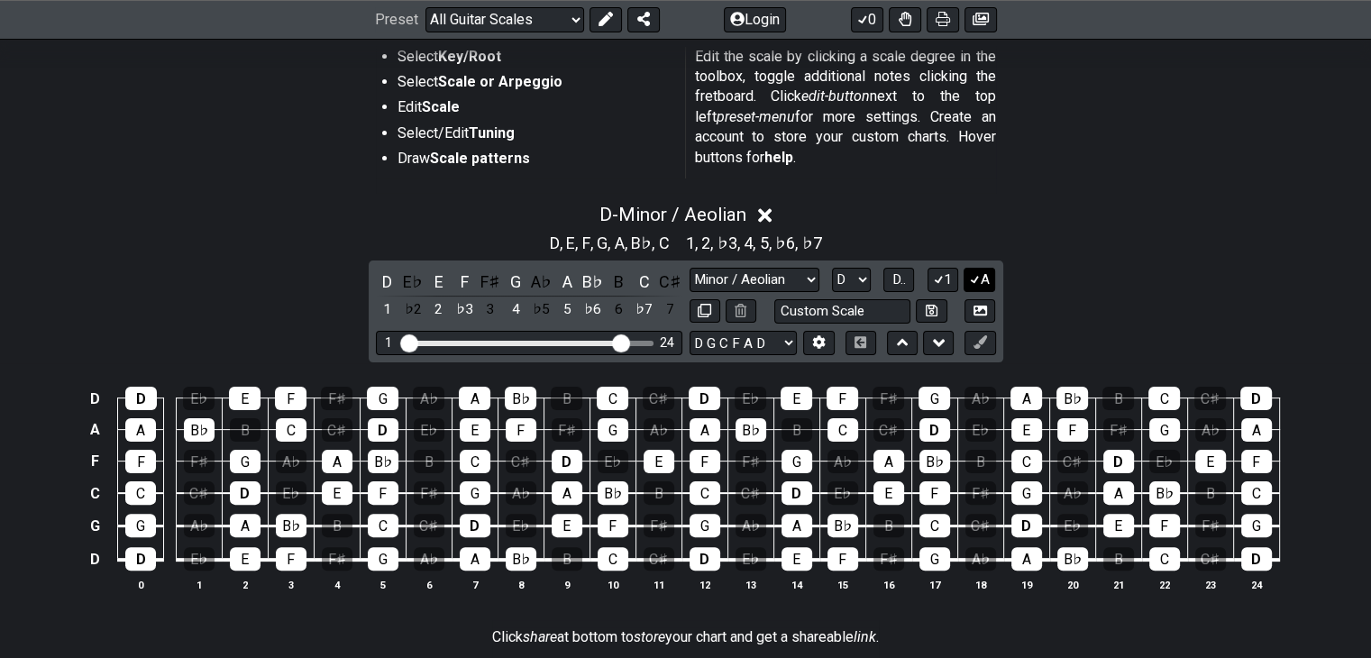
click at [969, 273] on icon at bounding box center [975, 279] width 17 height 14
click at [949, 277] on button "1" at bounding box center [943, 280] width 31 height 24
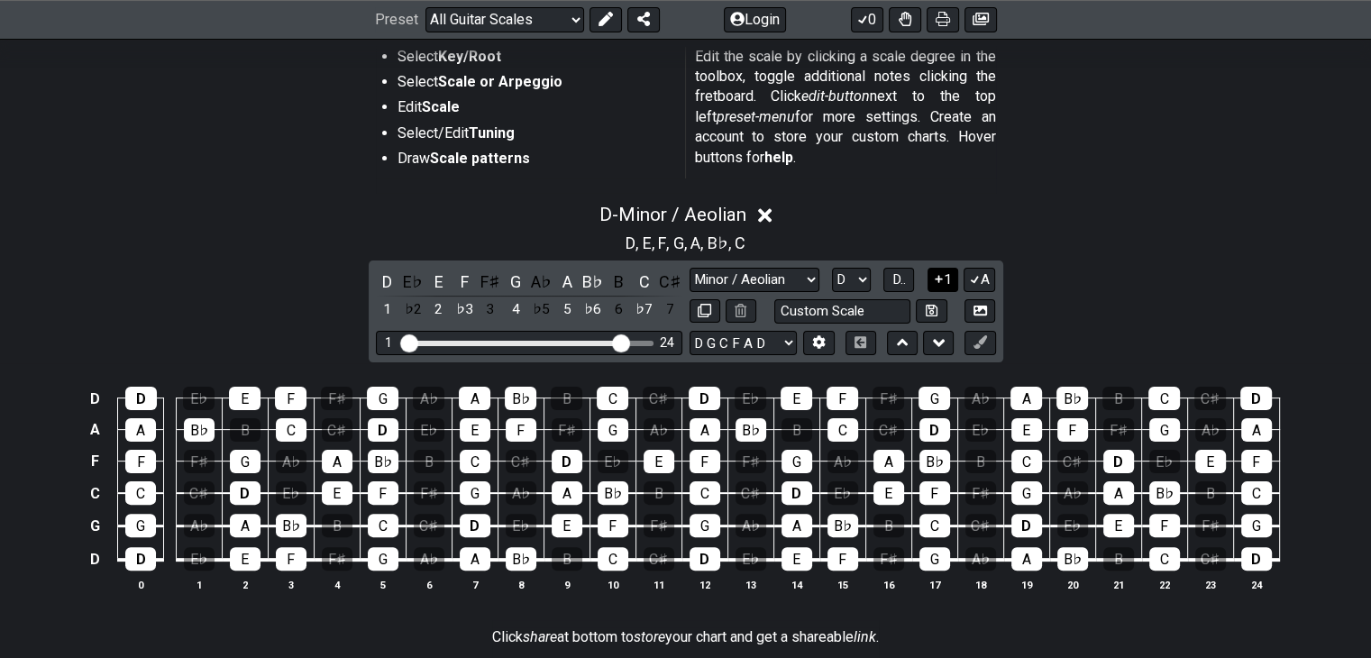
click at [949, 277] on button "1" at bounding box center [943, 280] width 31 height 24
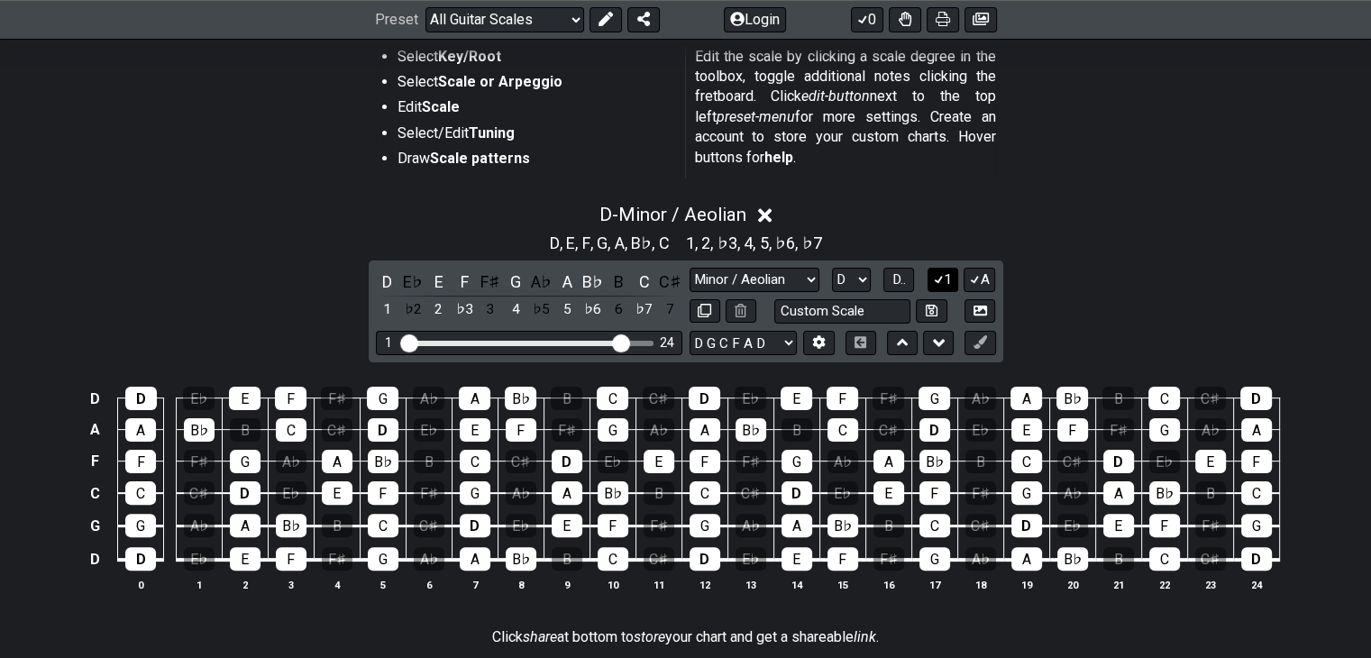
click at [948, 277] on button "1" at bounding box center [943, 280] width 31 height 24
click at [951, 278] on button "1" at bounding box center [943, 280] width 31 height 24
click at [959, 279] on div "1 A" at bounding box center [962, 280] width 69 height 24
click at [963, 279] on div "1 A" at bounding box center [962, 280] width 69 height 24
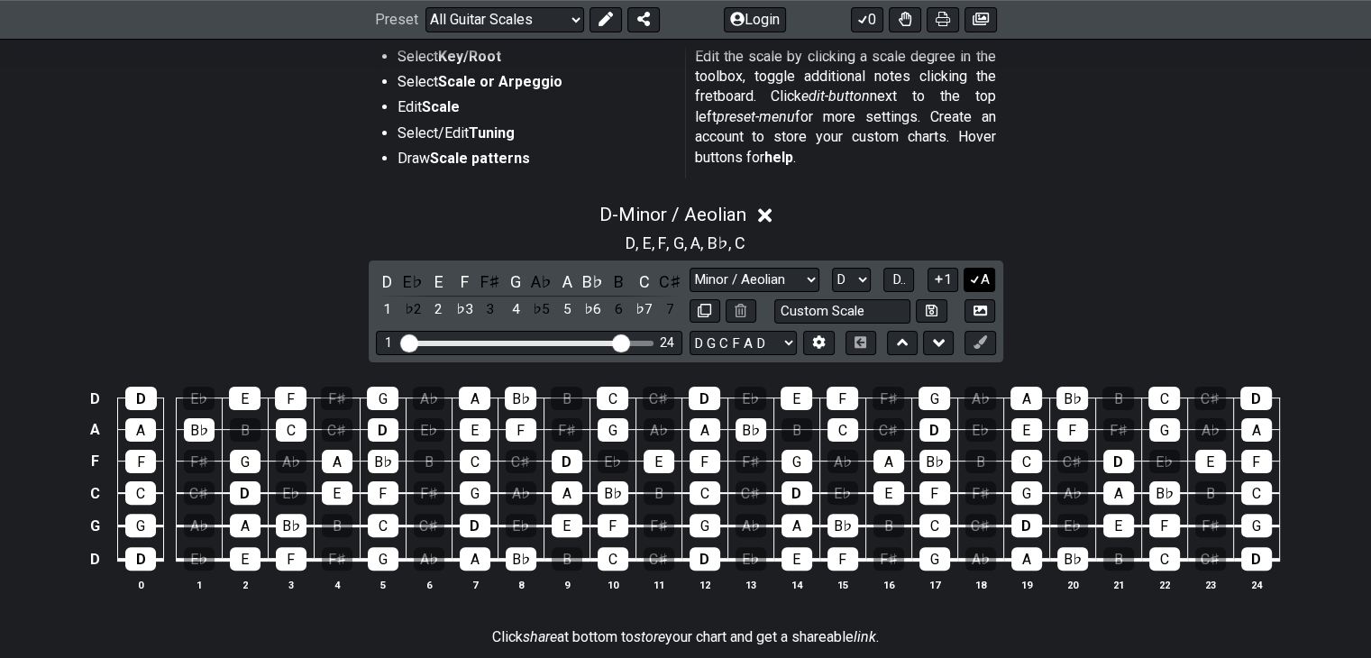
click at [972, 279] on icon at bounding box center [975, 279] width 17 height 14
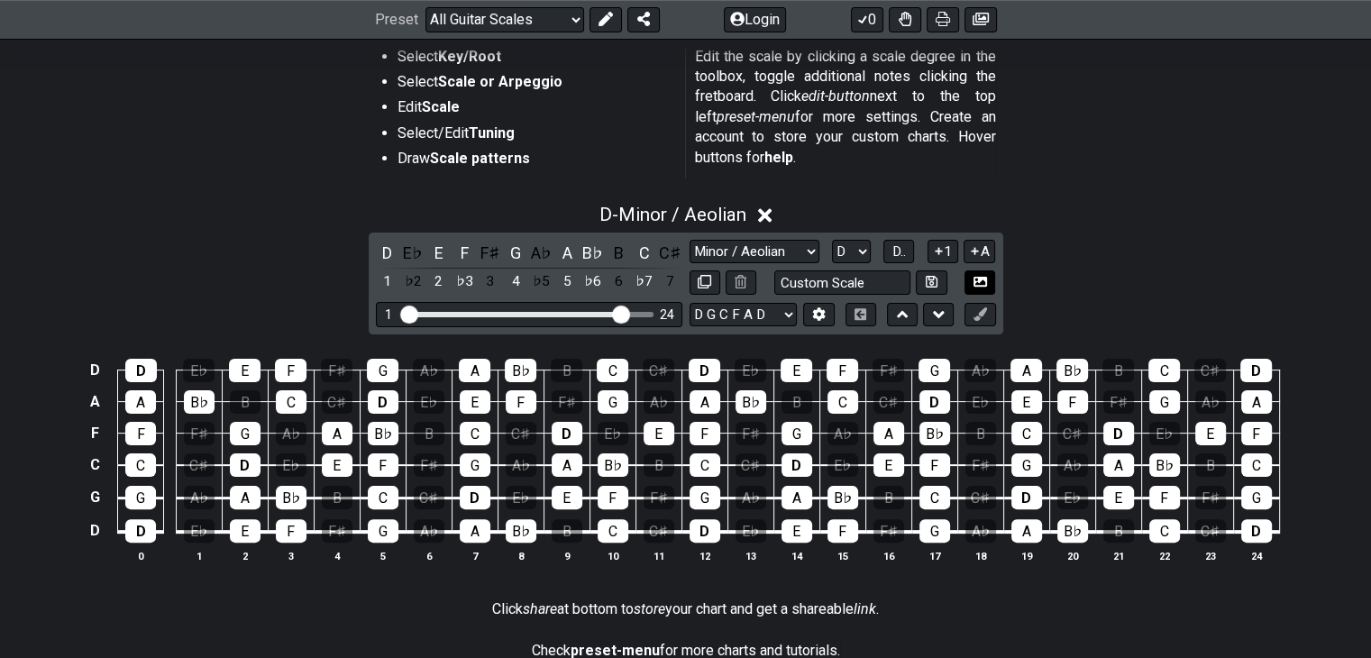
click at [985, 279] on icon at bounding box center [981, 282] width 14 height 10
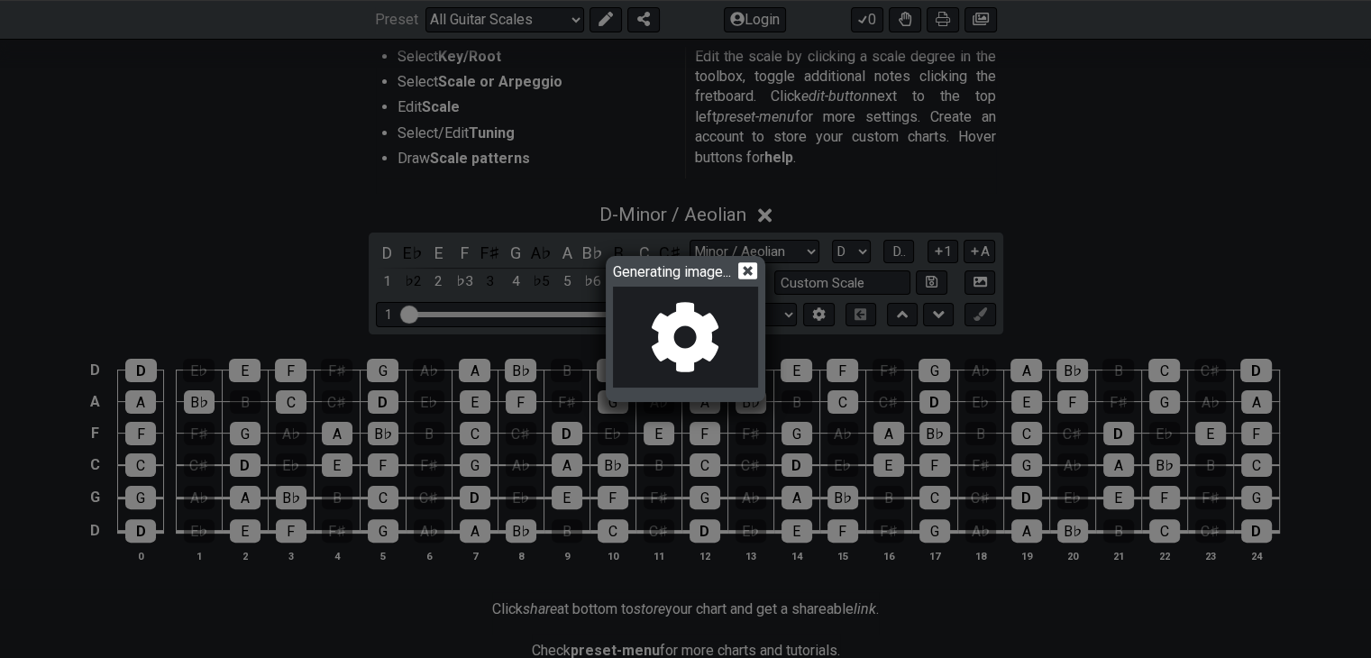
click at [757, 269] on icon at bounding box center [747, 270] width 19 height 17
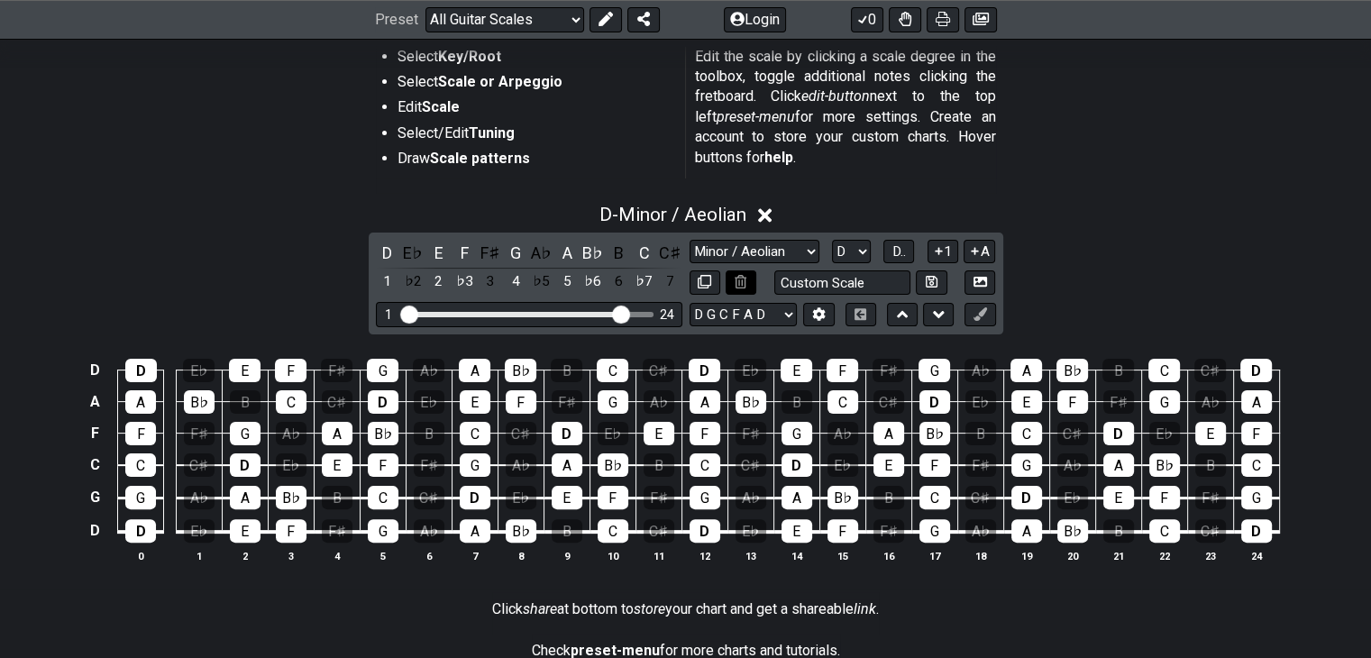
click at [747, 271] on button at bounding box center [741, 282] width 31 height 24
click at [976, 324] on button at bounding box center [980, 315] width 31 height 24
click at [962, 318] on div "E A D G B E E A D G B E E A D G B E B E A D F♯ B A D G C E A D A D G B E E♭ A♭ …" at bounding box center [843, 315] width 307 height 24
click at [976, 315] on icon at bounding box center [981, 314] width 14 height 14
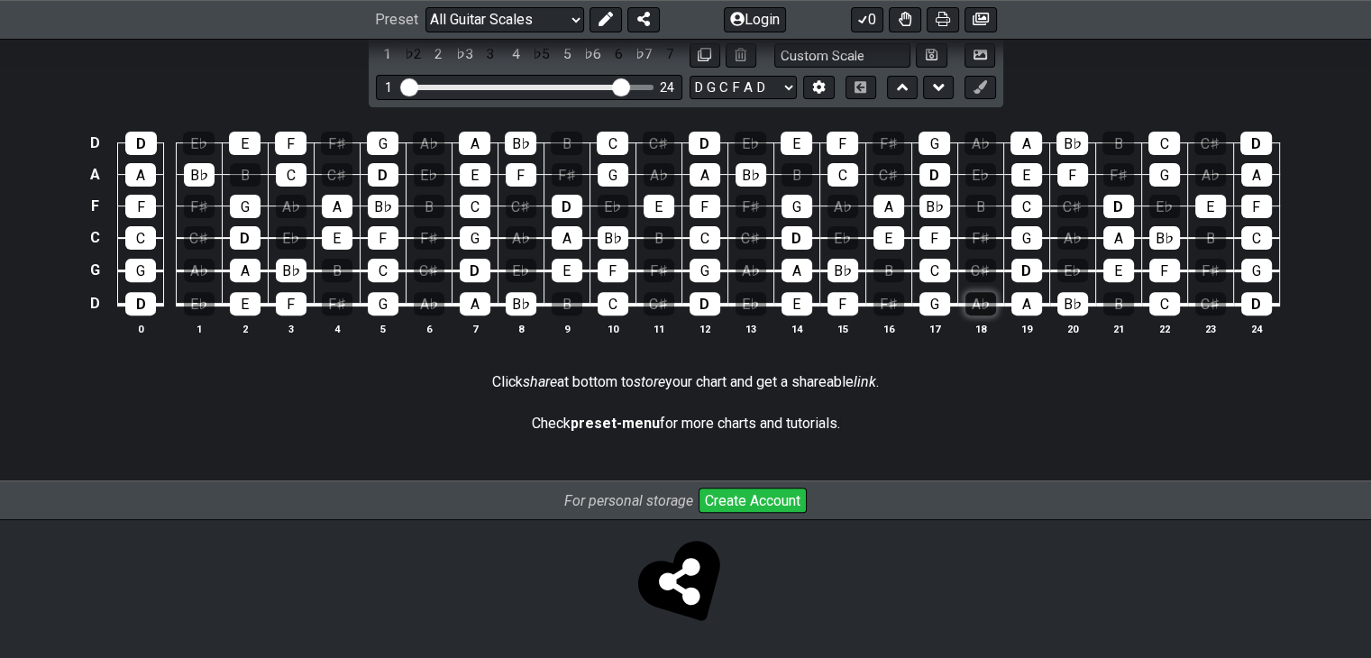
scroll to position [589, 0]
